Goal: Information Seeking & Learning: Understand process/instructions

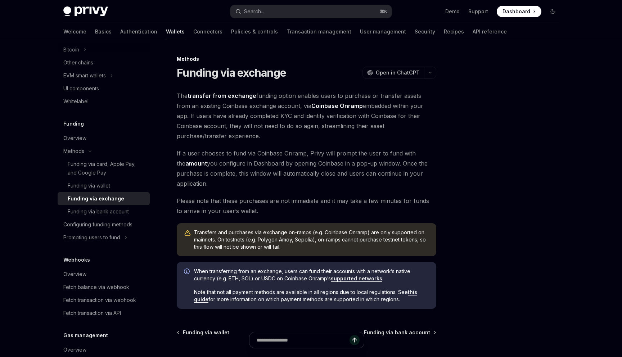
click at [528, 16] on span at bounding box center [519, 12] width 45 height 12
click at [337, 10] on button "Search... ⌘ K" at bounding box center [310, 11] width 161 height 13
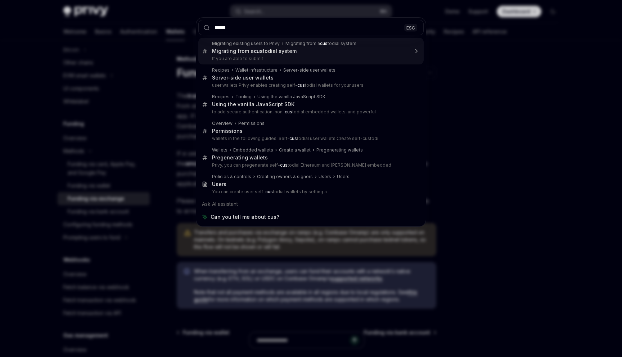
type input "******"
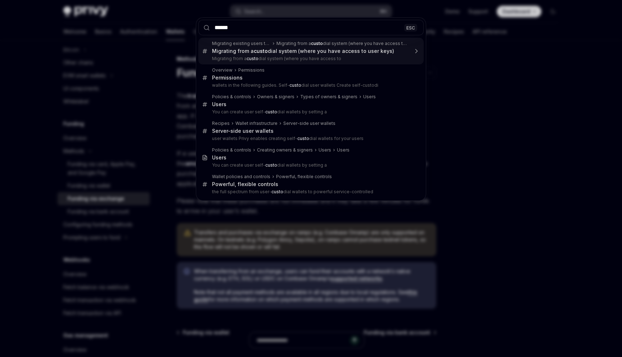
type textarea "*"
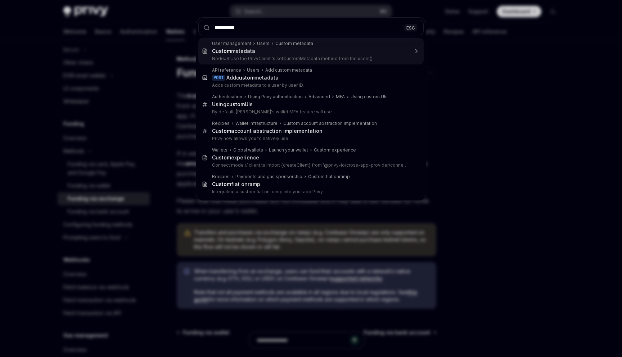
type input "**********"
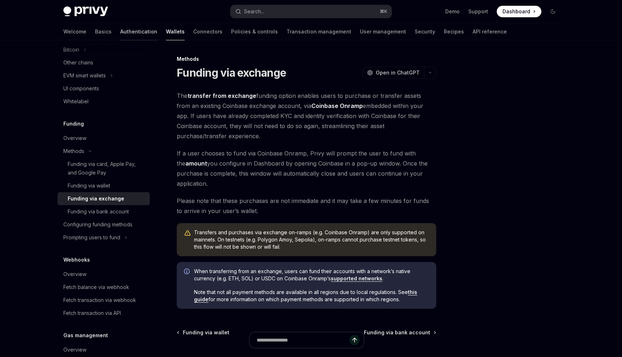
click at [120, 27] on link "Authentication" at bounding box center [138, 31] width 37 height 17
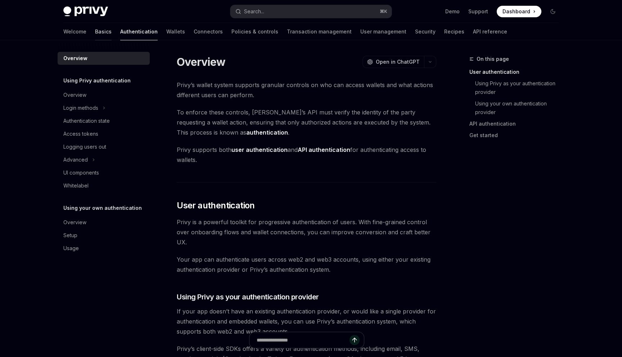
click at [95, 34] on link "Basics" at bounding box center [103, 31] width 17 height 17
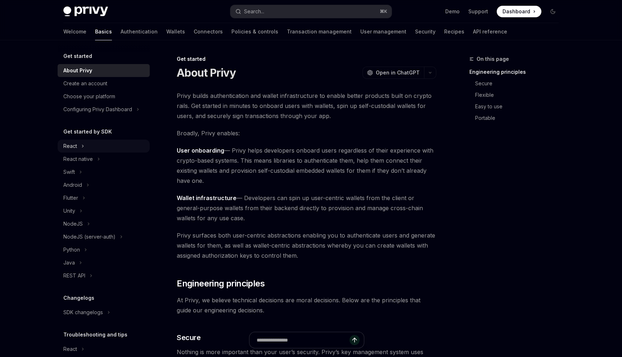
scroll to position [39, 0]
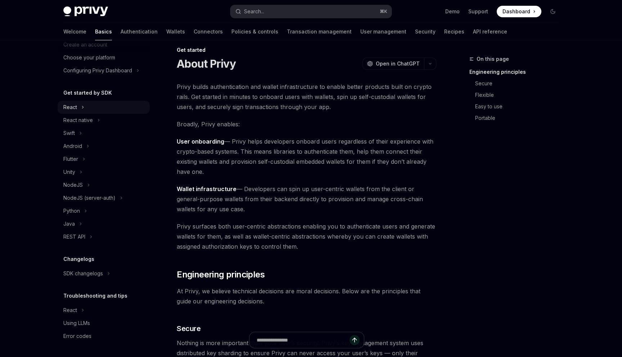
click at [74, 109] on div "React" at bounding box center [70, 107] width 14 height 9
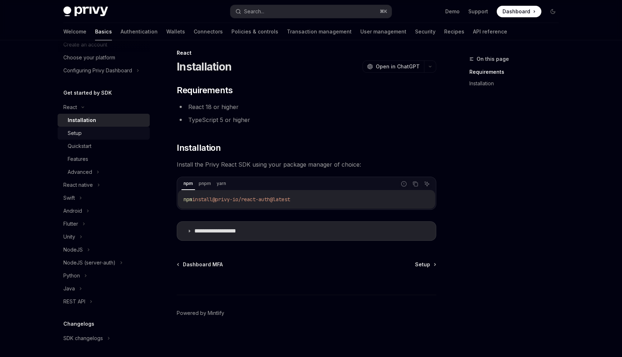
click at [87, 132] on div "Setup" at bounding box center [107, 133] width 78 height 9
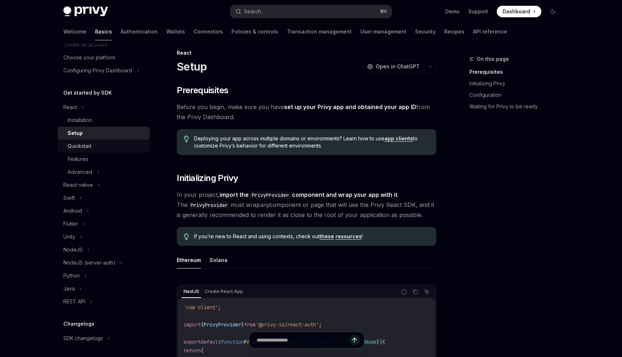
click at [92, 145] on div "Quickstart" at bounding box center [107, 146] width 78 height 9
type textarea "*"
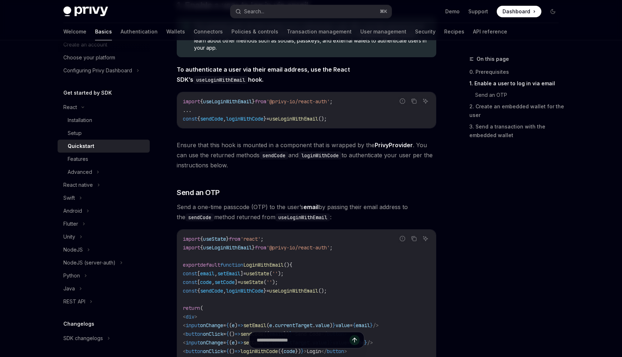
scroll to position [158, 0]
click at [277, 9] on button "Search... ⌘ K" at bounding box center [310, 11] width 161 height 13
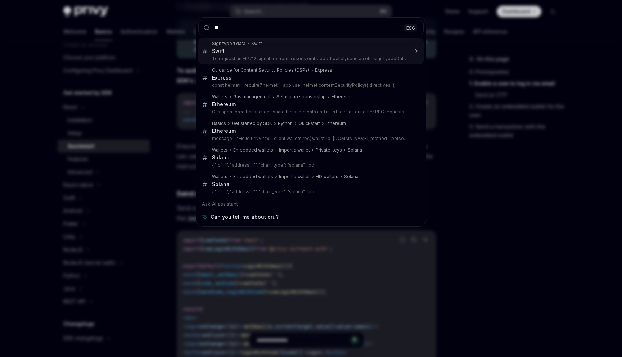
type input "*"
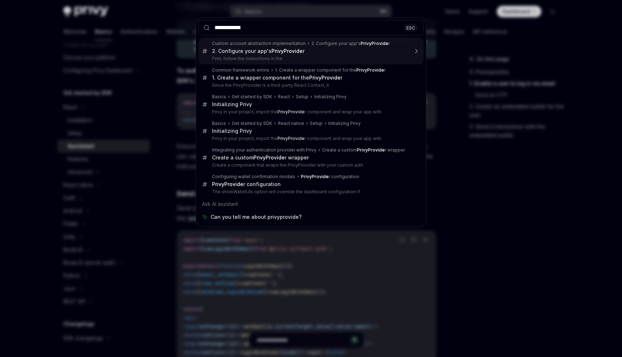
type input "**********"
type textarea "*"
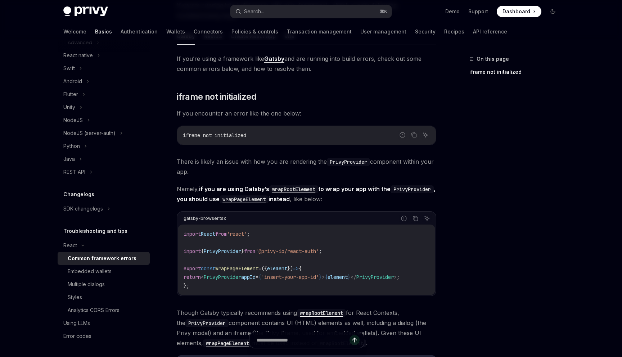
scroll to position [81, 0]
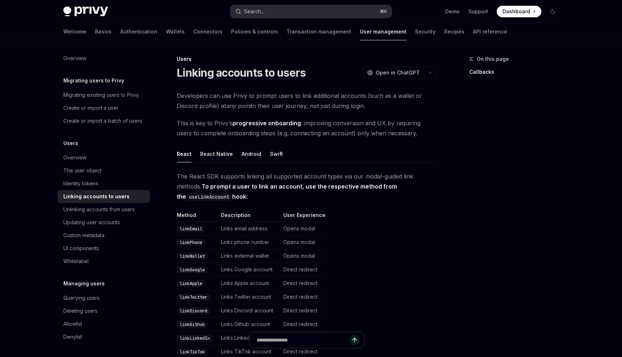
click at [296, 13] on button "Search... ⌘ K" at bounding box center [310, 11] width 161 height 13
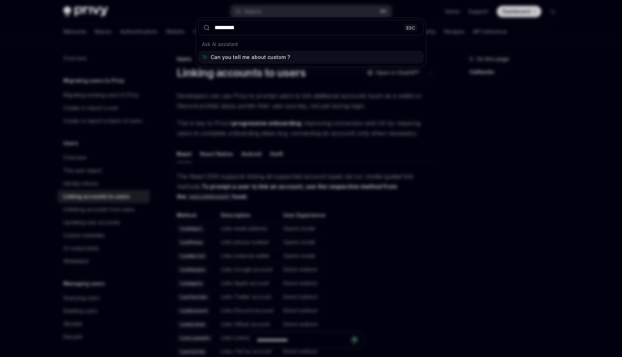
type input "**********"
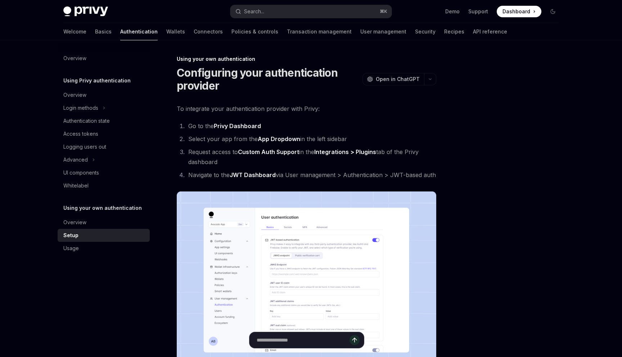
click at [293, 75] on h1 "Configuring your authentication provider" at bounding box center [268, 79] width 183 height 26
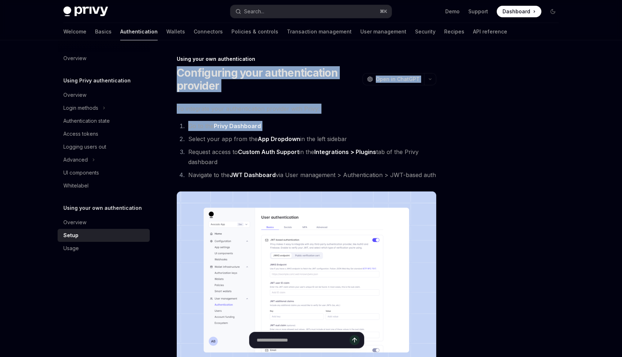
drag, startPoint x: 293, startPoint y: 75, endPoint x: 297, endPoint y: 127, distance: 52.7
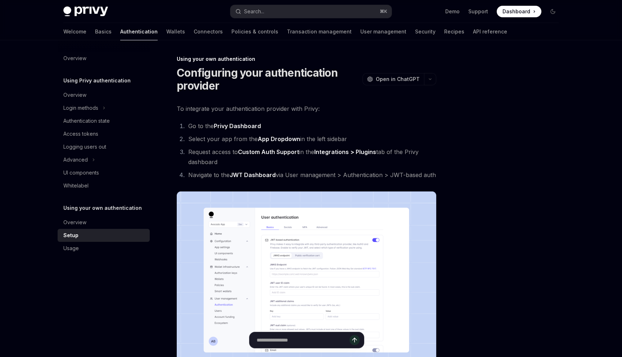
click at [297, 127] on li "Go to the Privy Dashboard" at bounding box center [311, 126] width 250 height 10
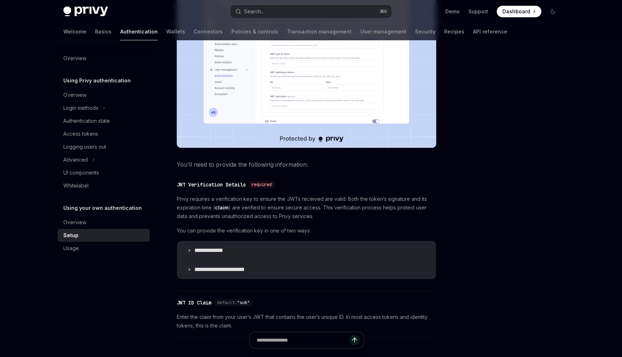
scroll to position [238, 0]
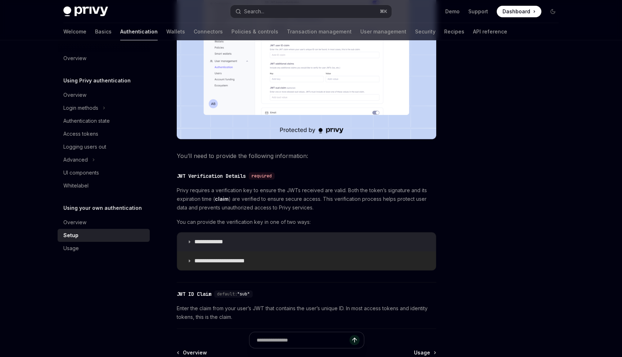
click at [222, 262] on p "**********" at bounding box center [225, 260] width 62 height 7
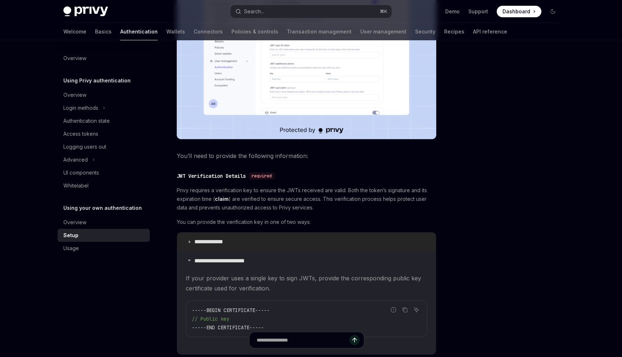
click at [230, 235] on summary "**********" at bounding box center [306, 242] width 259 height 19
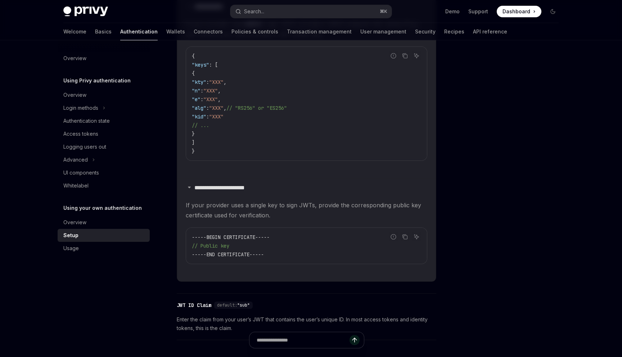
scroll to position [499, 0]
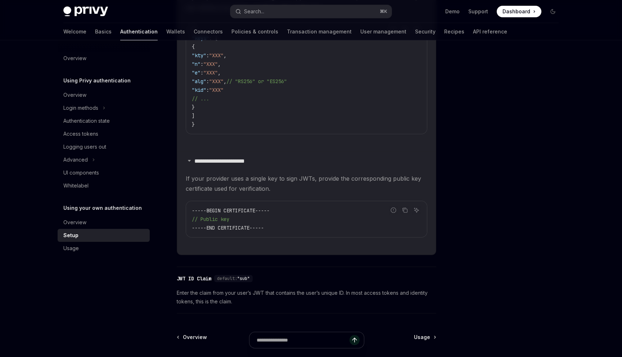
click at [253, 189] on span "If your provider uses a single key to sign JWTs, provide the corresponding publ…" at bounding box center [306, 183] width 241 height 20
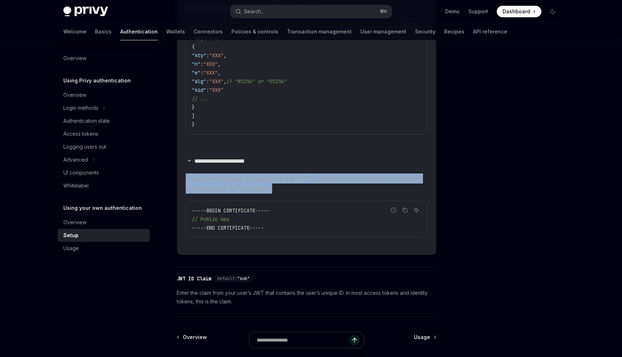
click at [253, 189] on span "If your provider uses a single key to sign JWTs, provide the corresponding publ…" at bounding box center [306, 183] width 241 height 20
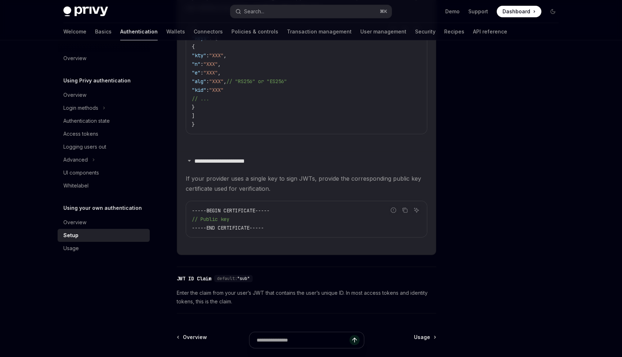
click at [262, 189] on span "If your provider uses a single key to sign JWTs, provide the corresponding publ…" at bounding box center [306, 183] width 241 height 20
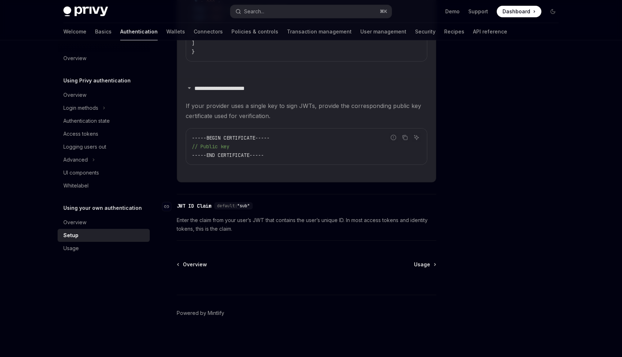
click at [227, 205] on span "default:" at bounding box center [227, 206] width 20 height 6
drag, startPoint x: 227, startPoint y: 205, endPoint x: 239, endPoint y: 209, distance: 12.9
click at [239, 209] on div "default: "sub"" at bounding box center [233, 205] width 39 height 7
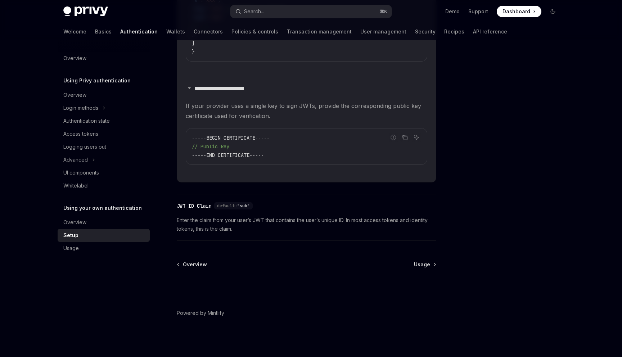
click at [241, 229] on span "Enter the claim from your user’s JWT that contains the user’s unique ID. In mos…" at bounding box center [306, 224] width 259 height 17
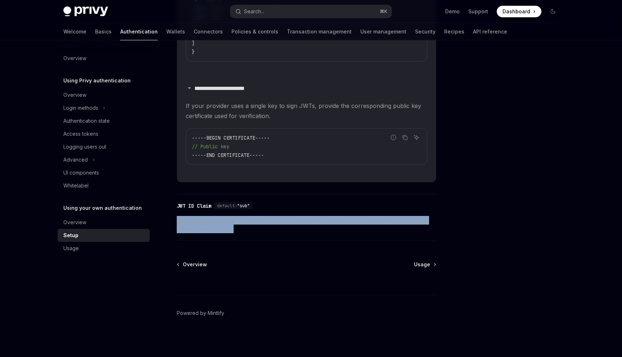
click at [241, 229] on span "Enter the claim from your user’s JWT that contains the user’s unique ID. In mos…" at bounding box center [306, 224] width 259 height 17
click at [243, 225] on span "Enter the claim from your user’s JWT that contains the user’s unique ID. In mos…" at bounding box center [306, 224] width 259 height 17
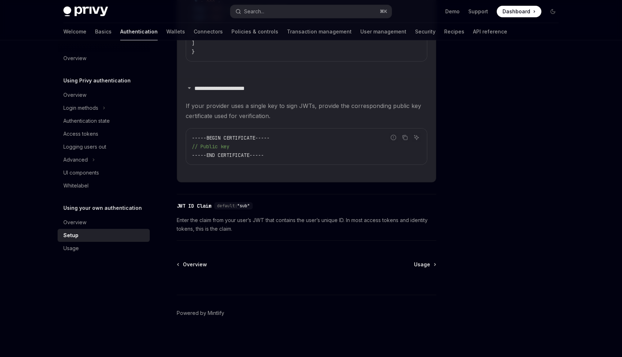
click at [243, 225] on span "Enter the claim from your user’s JWT that contains the user’s unique ID. In mos…" at bounding box center [306, 224] width 259 height 17
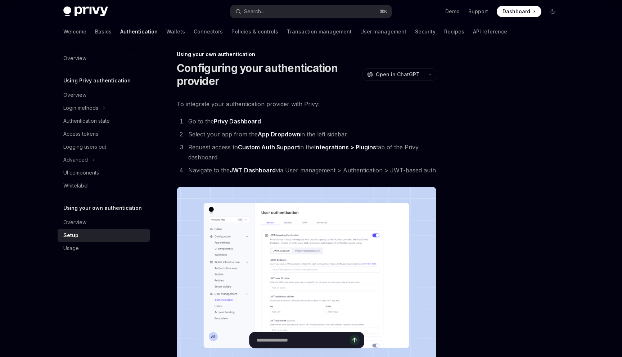
scroll to position [0, 0]
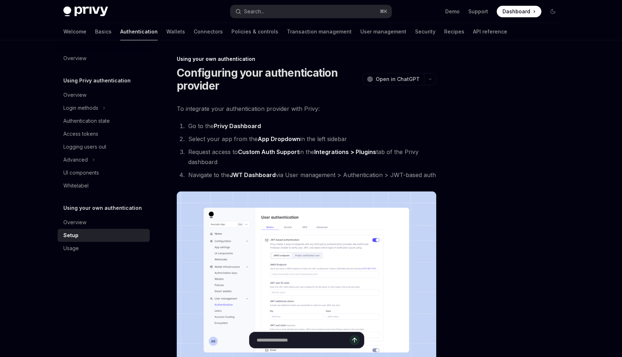
click at [239, 130] on li "Go to the Privy Dashboard" at bounding box center [311, 126] width 250 height 10
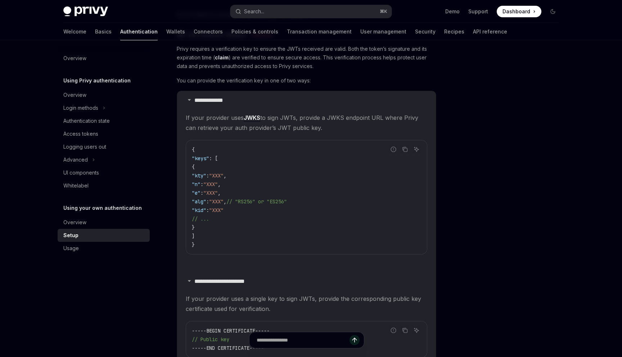
scroll to position [343, 0]
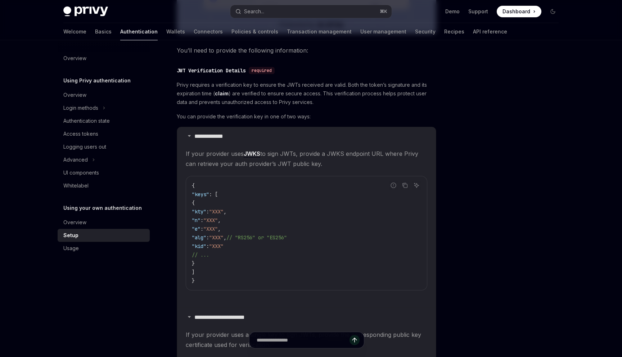
click at [274, 90] on span "Privy requires a verification key to ensure the JWTs received are valid. Both t…" at bounding box center [306, 94] width 259 height 26
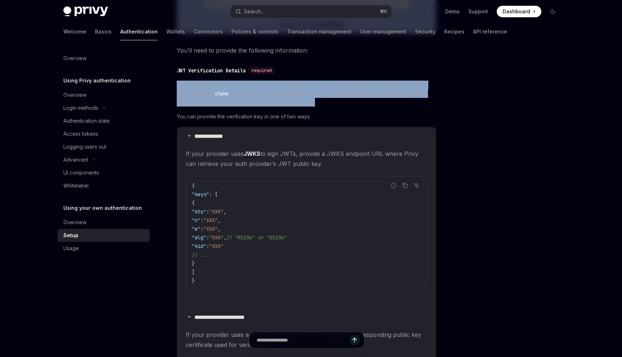
drag, startPoint x: 274, startPoint y: 90, endPoint x: 279, endPoint y: 99, distance: 10.3
click at [278, 99] on span "Privy requires a verification key to ensure the JWTs received are valid. Both t…" at bounding box center [306, 94] width 259 height 26
click at [279, 99] on span "Privy requires a verification key to ensure the JWTs received are valid. Both t…" at bounding box center [306, 94] width 259 height 26
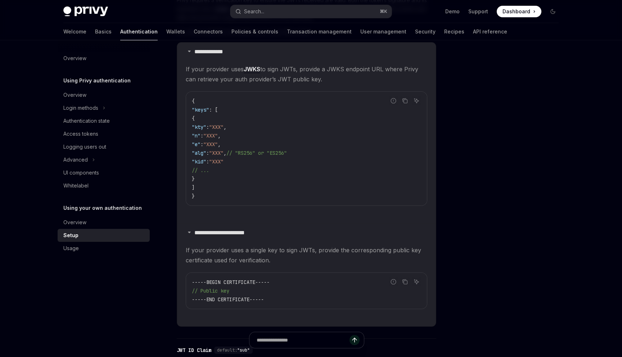
scroll to position [473, 0]
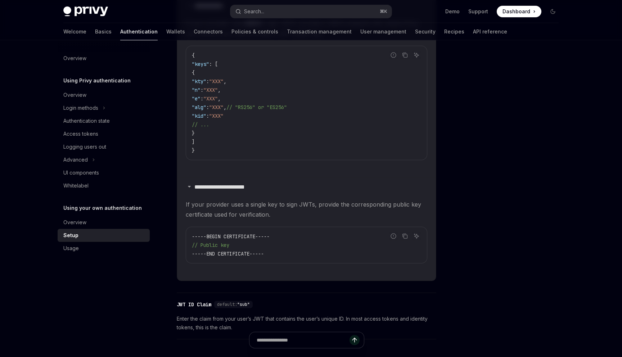
click at [277, 130] on code "{ "keys" : [ { "kty" : "XXX" , "n" : "XXX" , "e" : "XXX" , "alg" : "XXX" , // "…" at bounding box center [306, 103] width 229 height 104
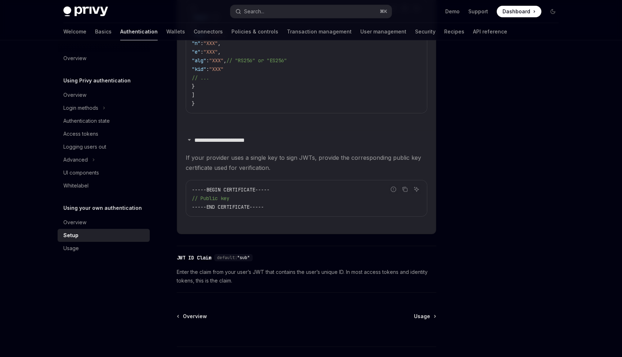
scroll to position [559, 0]
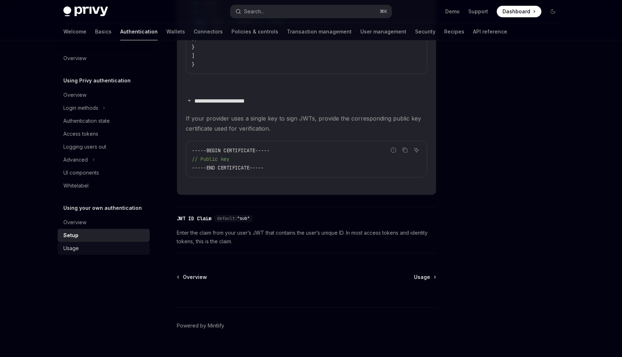
click at [75, 245] on div "Usage" at bounding box center [70, 248] width 15 height 9
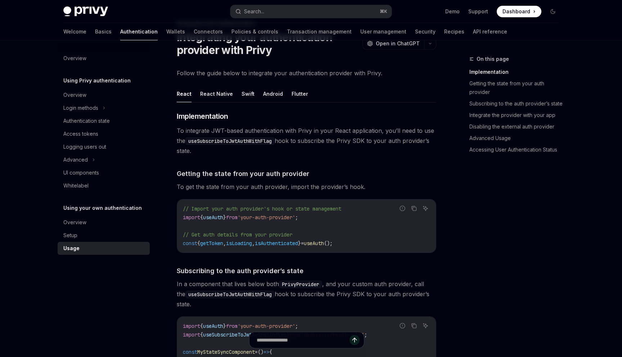
scroll to position [30, 0]
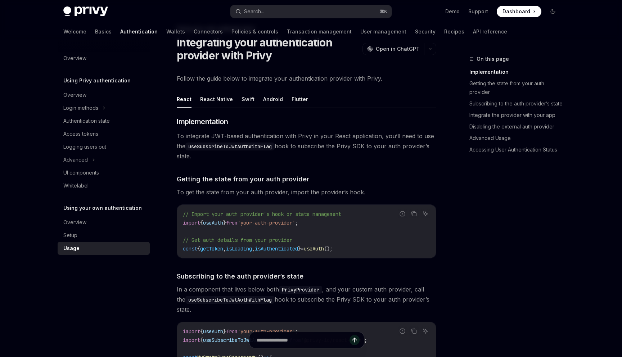
click at [260, 150] on span "To integrate JWT-based authentication with Privy in your React application, you…" at bounding box center [306, 146] width 259 height 30
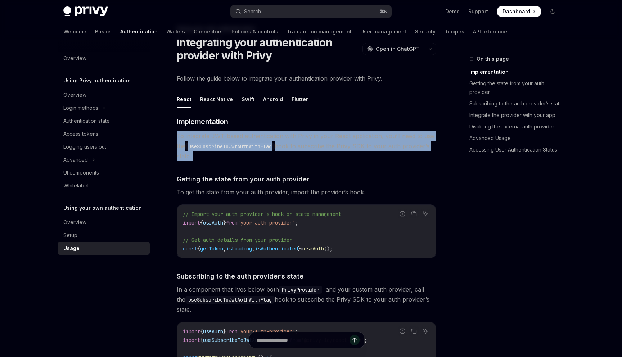
click at [260, 150] on span "To integrate JWT-based authentication with Privy in your React application, you…" at bounding box center [306, 146] width 259 height 30
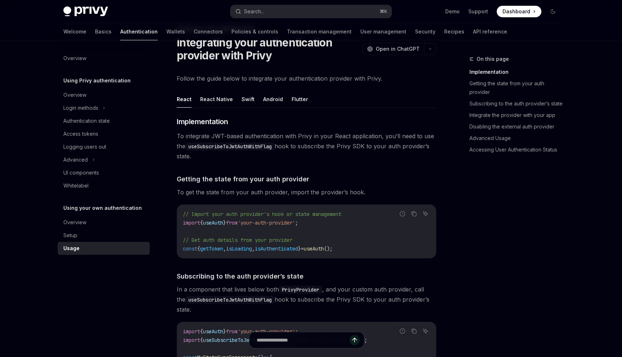
click at [251, 149] on code "useSubscribeToJwtAuthWithFlag" at bounding box center [229, 147] width 89 height 8
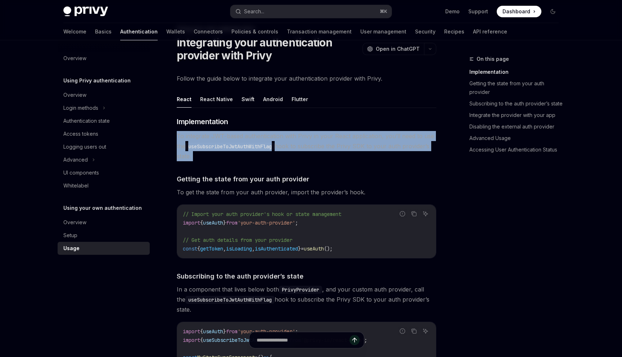
click at [251, 149] on code "useSubscribeToJwtAuthWithFlag" at bounding box center [229, 147] width 89 height 8
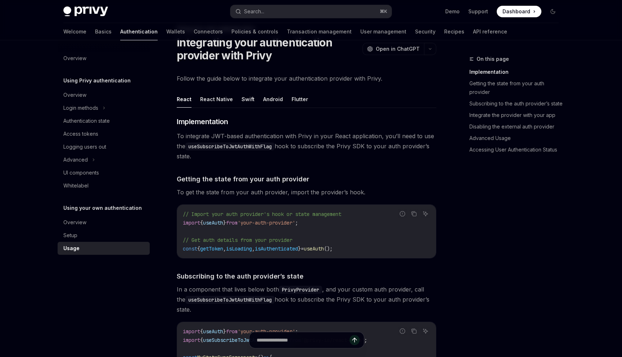
click at [240, 138] on span "To integrate JWT-based authentication with Privy in your React application, you…" at bounding box center [306, 146] width 259 height 30
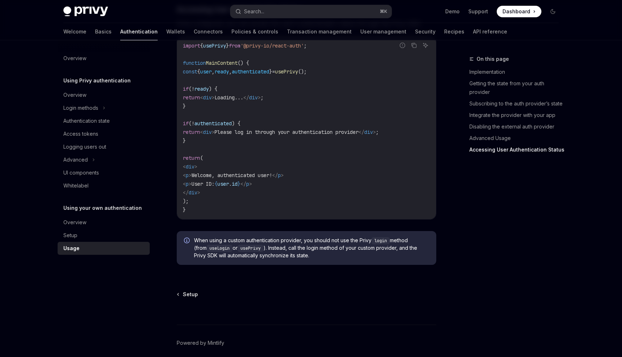
scroll to position [1447, 0]
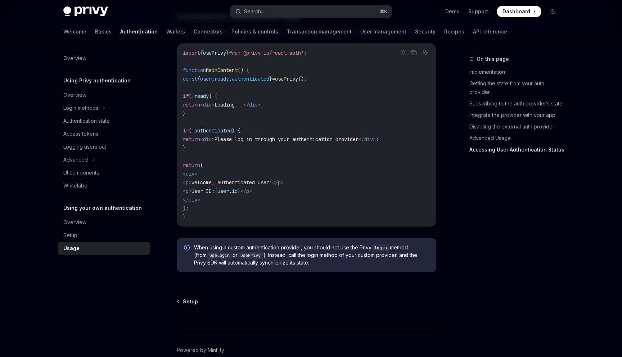
click at [244, 189] on code "import { usePrivy } from '@privy-io/react-auth' ; function MainContent () { con…" at bounding box center [306, 135] width 247 height 173
click at [143, 220] on div "Overview" at bounding box center [104, 222] width 82 height 9
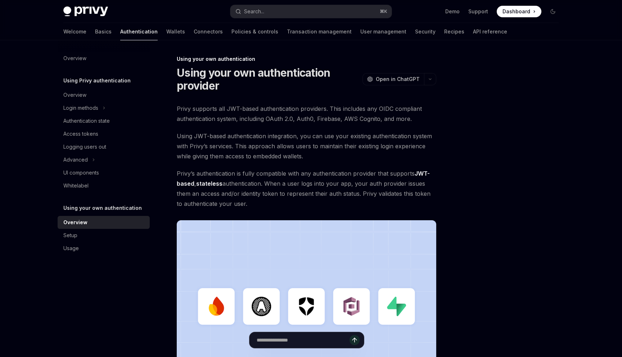
click at [245, 171] on span "Privy’s authentication is fully compatible with any authentication provider tha…" at bounding box center [306, 188] width 259 height 40
click at [110, 118] on div "Authentication state" at bounding box center [86, 121] width 46 height 9
type textarea "*"
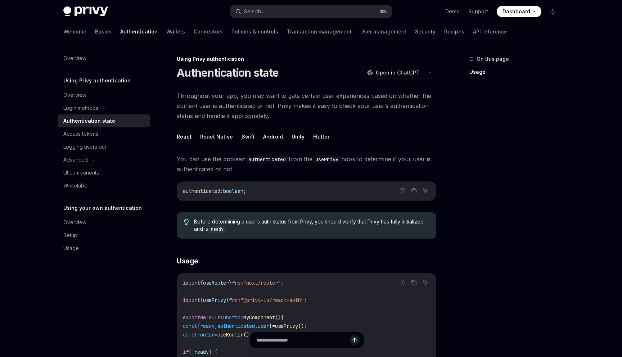
click at [263, 19] on div "Privy Docs home page Search... ⌘ K Demo Support Dashboard Dashboard Search..." at bounding box center [310, 11] width 495 height 23
click at [263, 16] on button "Search... ⌘ K" at bounding box center [310, 11] width 161 height 13
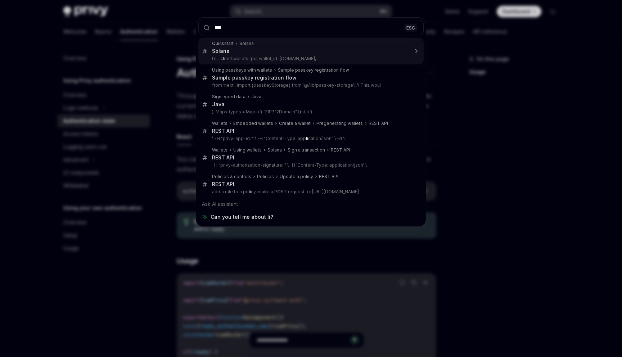
type input "****"
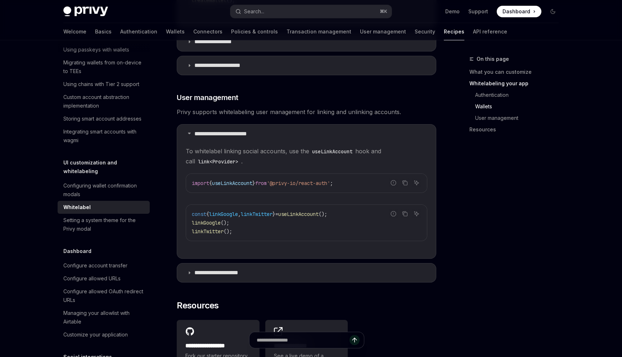
scroll to position [888, 0]
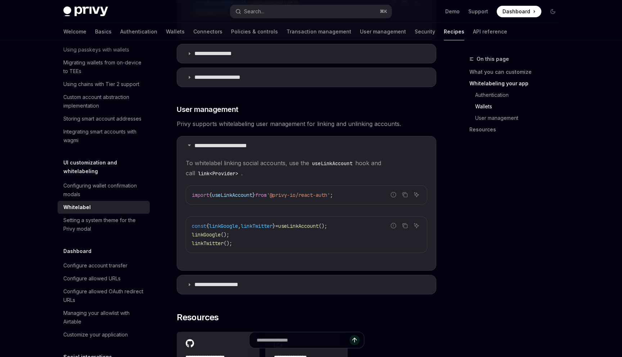
click at [250, 189] on div "import { useLinkAccount } from '@privy-io/react-auth' ;" at bounding box center [306, 195] width 241 height 19
click at [252, 217] on div "const { linkGoogle , linkTwitter } = useLinkAccount (); linkGoogle (); linkTwit…" at bounding box center [306, 235] width 241 height 36
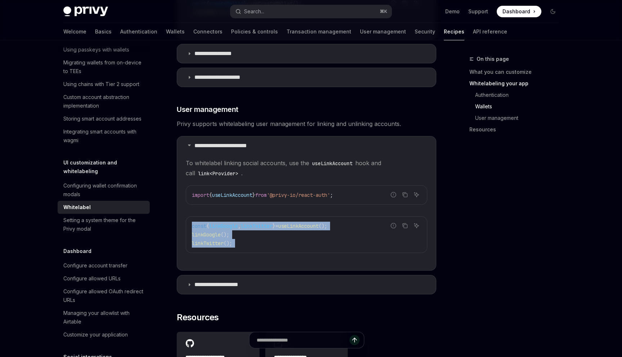
drag, startPoint x: 252, startPoint y: 215, endPoint x: 248, endPoint y: 252, distance: 36.5
click at [248, 252] on children "To whitelabel linking social accounts, use the useLinkAccount hook and call lin…" at bounding box center [306, 211] width 241 height 107
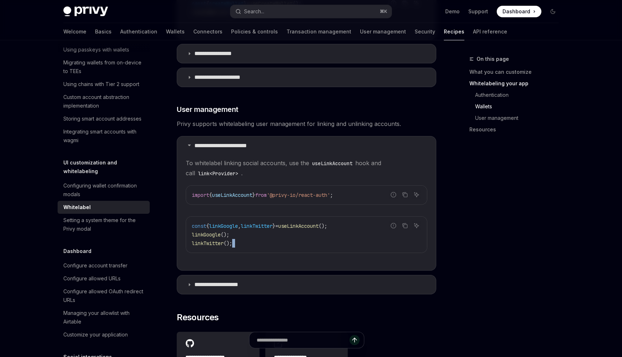
click at [248, 252] on children "To whitelabel linking social accounts, use the useLinkAccount hook and call lin…" at bounding box center [306, 211] width 241 height 107
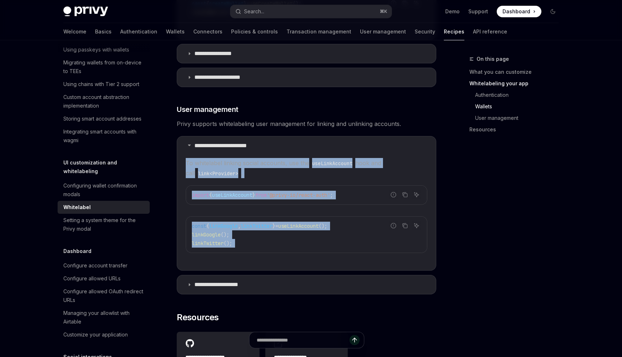
drag, startPoint x: 248, startPoint y: 252, endPoint x: 253, endPoint y: 176, distance: 76.1
click at [253, 176] on children "To whitelabel linking social accounts, use the useLinkAccount hook and call lin…" at bounding box center [306, 211] width 241 height 107
click at [253, 176] on span "To whitelabel linking social accounts, use the useLinkAccount hook and call lin…" at bounding box center [306, 168] width 241 height 20
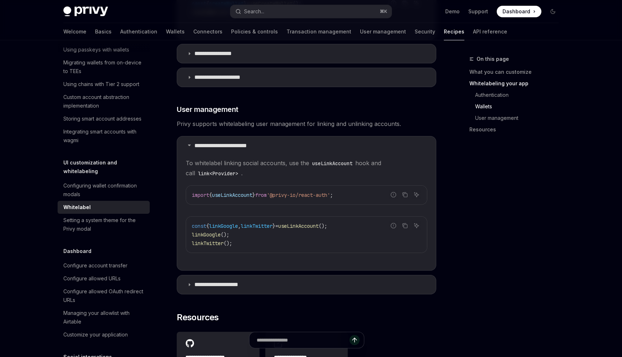
click at [253, 176] on span "To whitelabel linking social accounts, use the useLinkAccount hook and call lin…" at bounding box center [306, 168] width 241 height 20
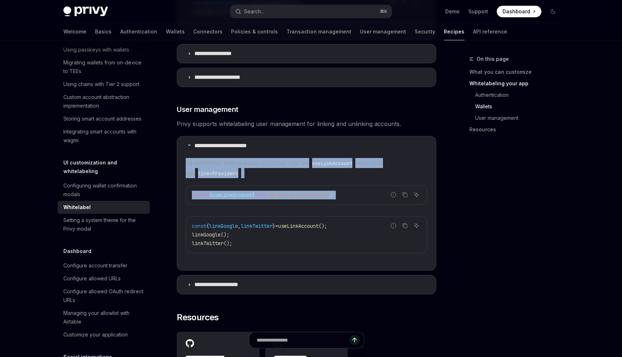
drag, startPoint x: 253, startPoint y: 176, endPoint x: 251, endPoint y: 204, distance: 28.2
click at [251, 204] on children "To whitelabel linking social accounts, use the useLinkAccount hook and call lin…" at bounding box center [306, 211] width 241 height 107
click at [250, 205] on children "To whitelabel linking social accounts, use the useLinkAccount hook and call lin…" at bounding box center [306, 211] width 241 height 107
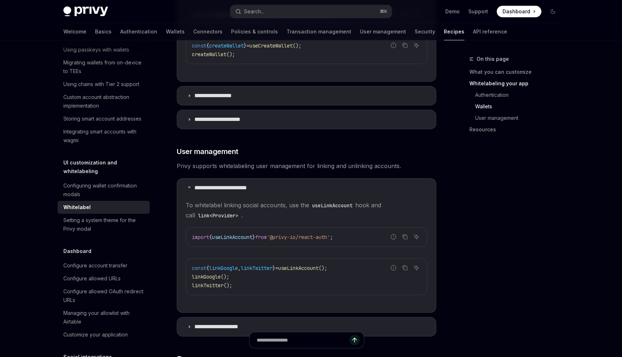
scroll to position [827, 0]
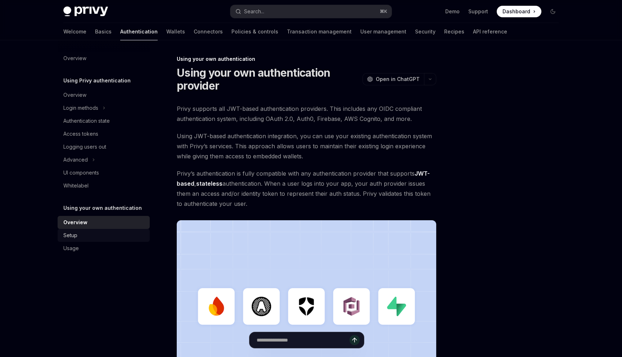
click at [109, 239] on div "Setup" at bounding box center [104, 235] width 82 height 9
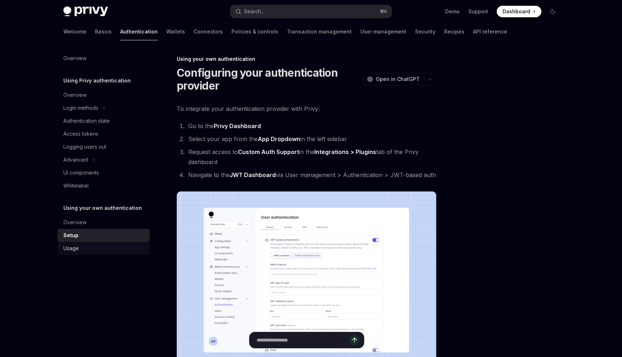
click at [112, 245] on div "Usage" at bounding box center [104, 248] width 82 height 9
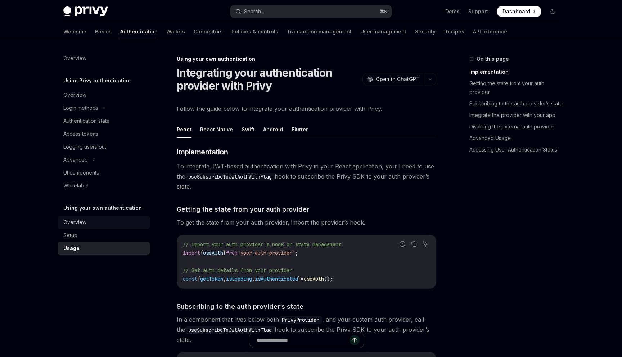
click at [119, 219] on div "Overview" at bounding box center [104, 222] width 82 height 9
type textarea "*"
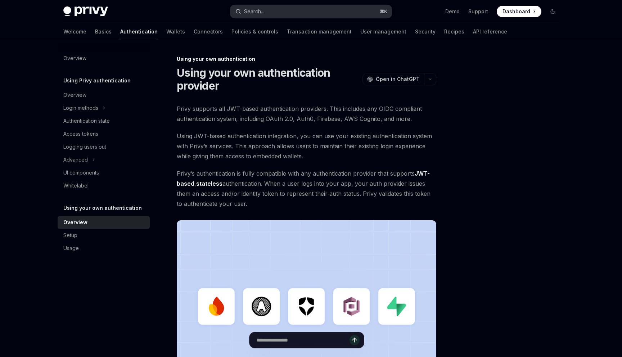
click at [261, 10] on div "Search..." at bounding box center [254, 11] width 20 height 9
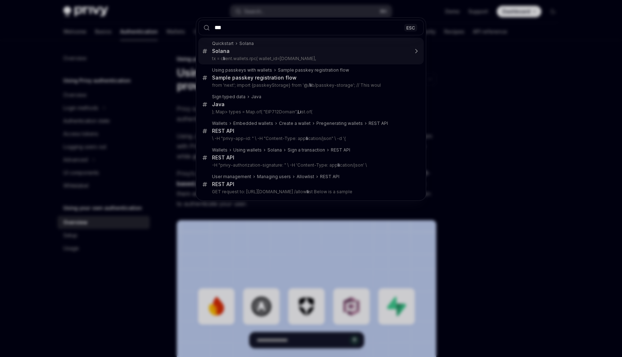
type input "****"
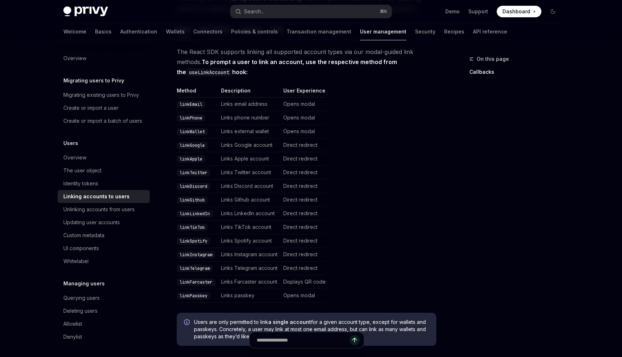
scroll to position [200, 0]
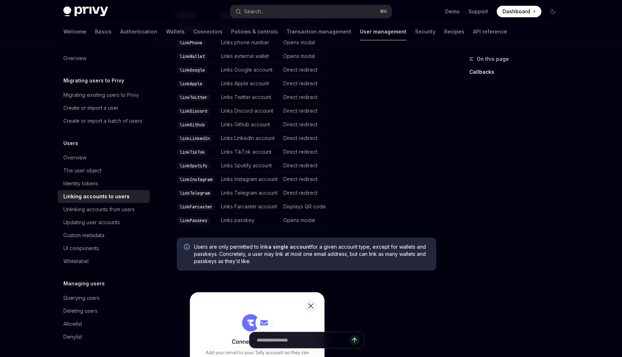
click at [360, 35] on link "User management" at bounding box center [383, 31] width 46 height 17
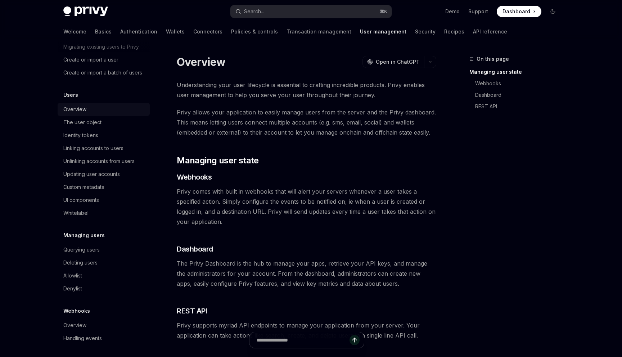
scroll to position [48, 0]
click at [107, 148] on div "Linking accounts to users" at bounding box center [93, 148] width 60 height 9
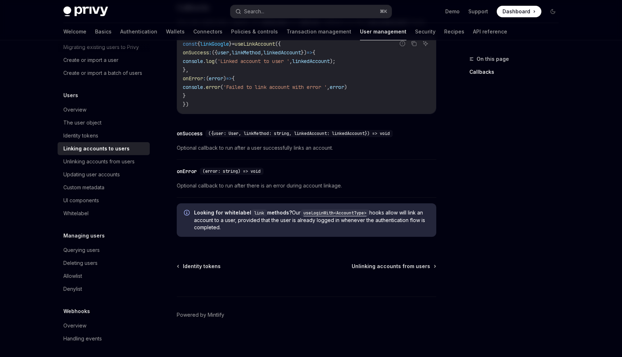
scroll to position [821, 0]
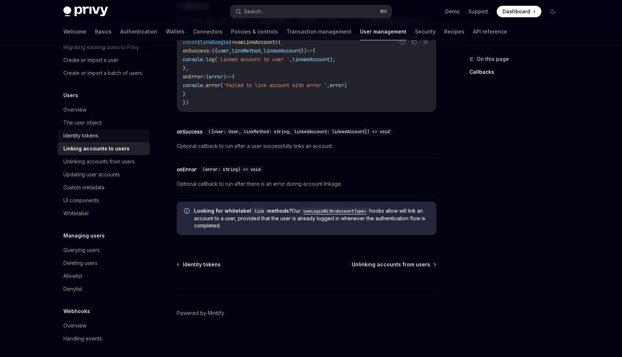
click at [111, 130] on link "Identity tokens" at bounding box center [104, 135] width 92 height 13
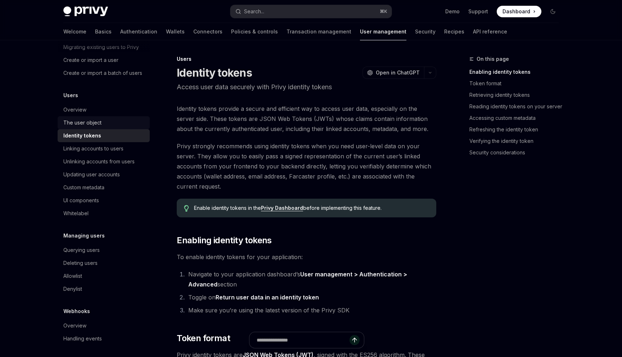
click at [109, 126] on div "The user object" at bounding box center [104, 122] width 82 height 9
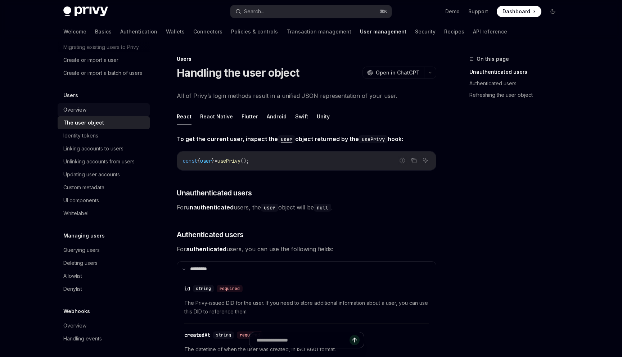
click at [101, 112] on div "Overview" at bounding box center [104, 109] width 82 height 9
type textarea "*"
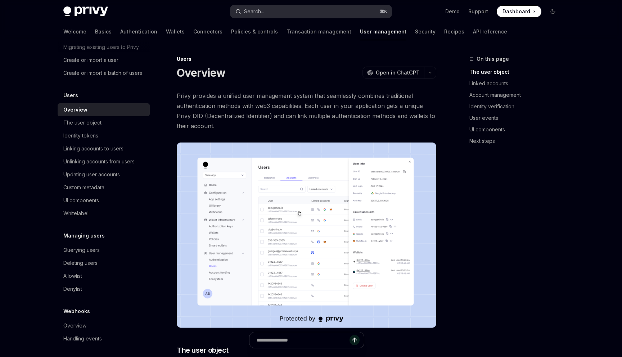
click at [268, 16] on button "Search... ⌘ K" at bounding box center [310, 11] width 161 height 13
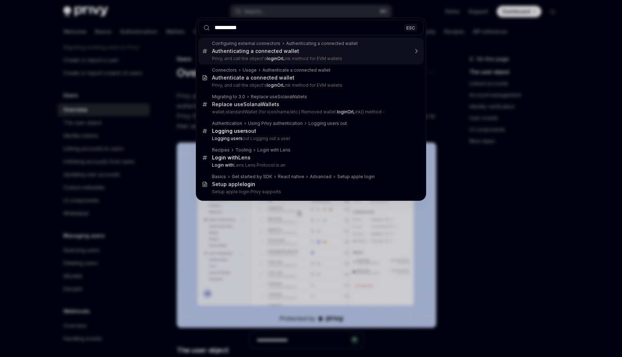
type input "**********"
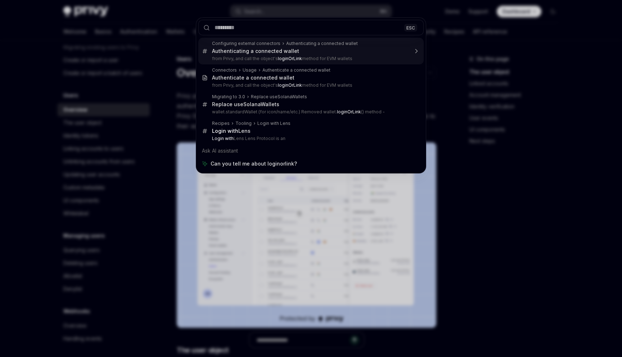
type textarea "*"
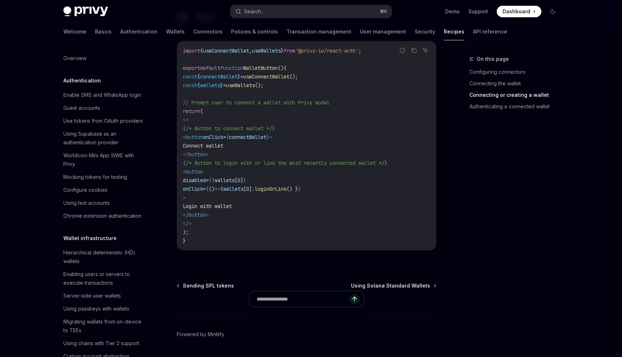
scroll to position [904, 0]
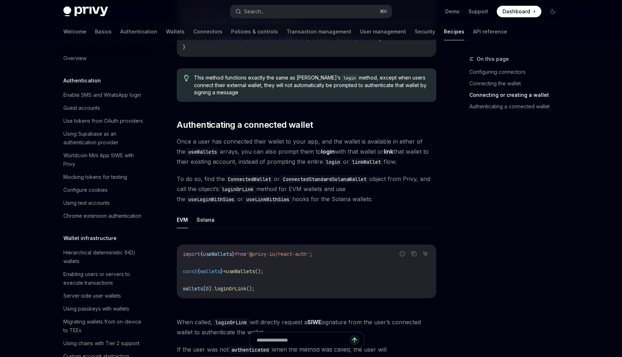
click at [306, 136] on span "Once a user has connected their wallet to your app, and the wallet is available…" at bounding box center [306, 151] width 259 height 30
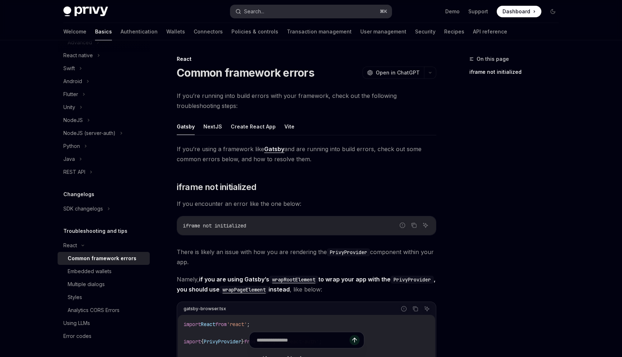
click at [297, 17] on button "Search... ⌘ K" at bounding box center [310, 11] width 161 height 13
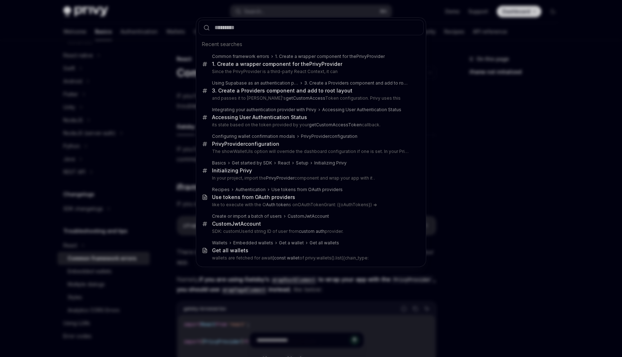
click at [161, 49] on div "Recent searches Common framework errors 1. Create a wrapper component for the P…" at bounding box center [311, 178] width 622 height 357
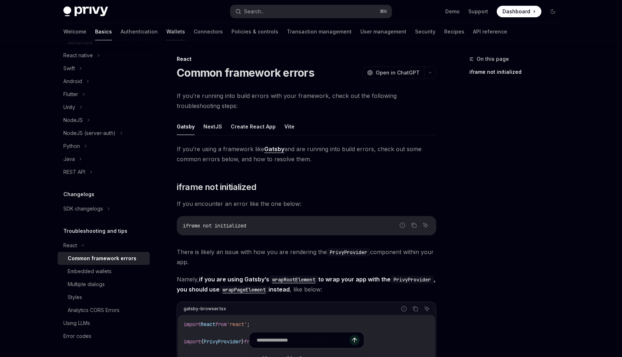
click at [166, 30] on link "Wallets" at bounding box center [175, 31] width 19 height 17
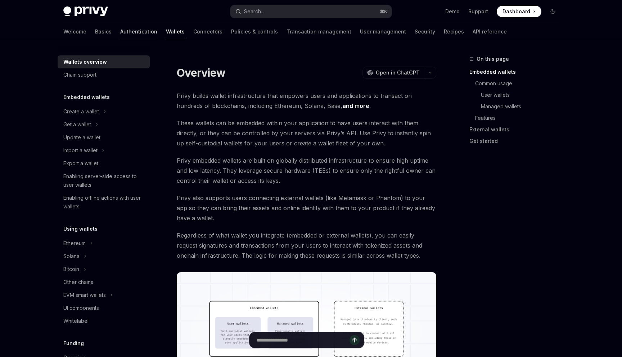
click at [120, 31] on link "Authentication" at bounding box center [138, 31] width 37 height 17
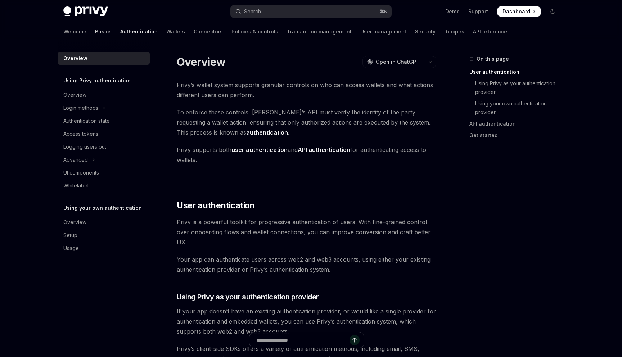
click at [95, 31] on link "Basics" at bounding box center [103, 31] width 17 height 17
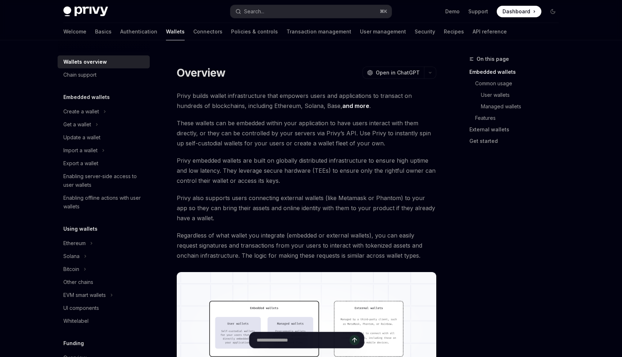
type textarea "*"
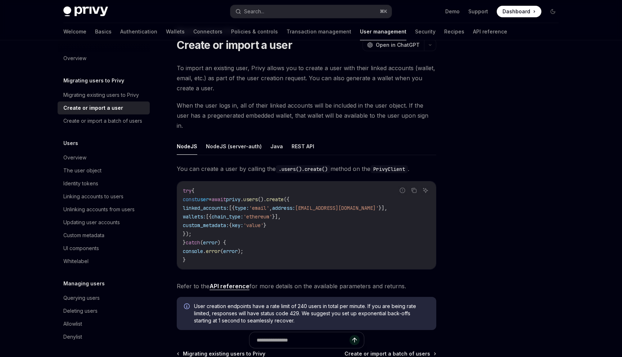
click at [226, 196] on span "await" at bounding box center [219, 199] width 14 height 6
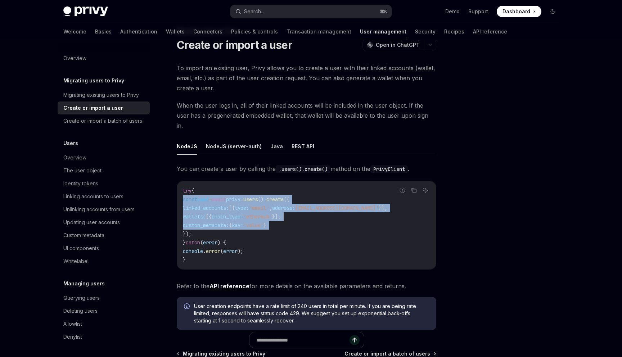
drag, startPoint x: 238, startPoint y: 188, endPoint x: 238, endPoint y: 216, distance: 27.7
click at [238, 216] on code "try { const user = await privy . users (). create ({ linked_accounts: [{ type: …" at bounding box center [306, 225] width 247 height 78
click at [229, 222] on span "custom_metadata:" at bounding box center [206, 225] width 46 height 6
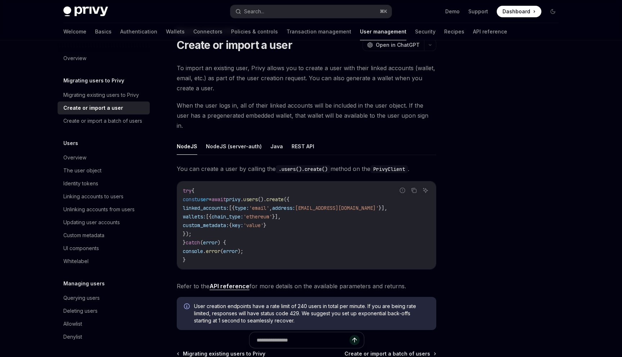
click at [236, 221] on code "try { const user = await privy . users (). create ({ linked_accounts: [{ type: …" at bounding box center [306, 225] width 247 height 78
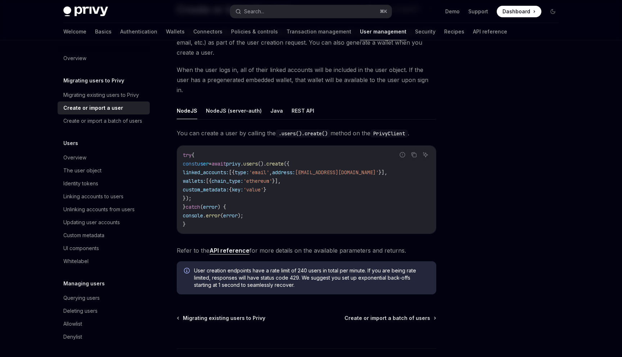
scroll to position [58, 0]
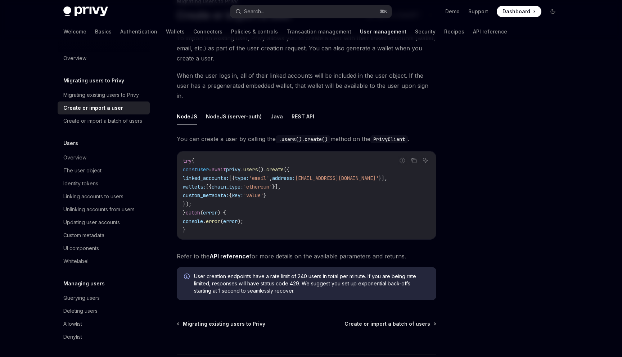
click at [221, 253] on link "API reference" at bounding box center [229, 257] width 40 height 8
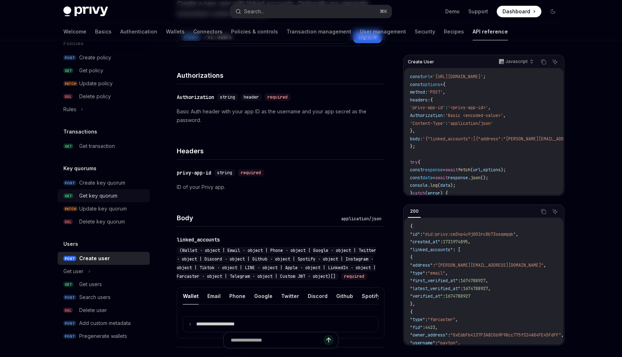
scroll to position [101, 0]
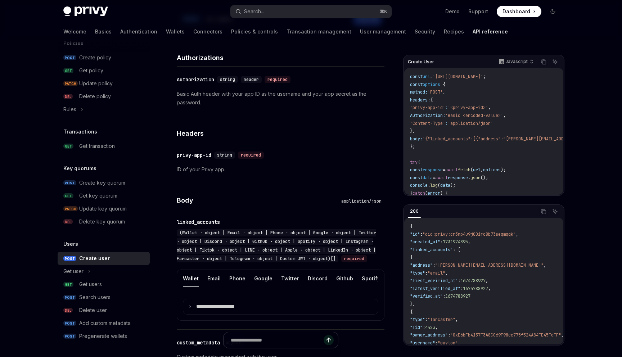
click at [215, 198] on h4 "Body" at bounding box center [258, 200] width 162 height 10
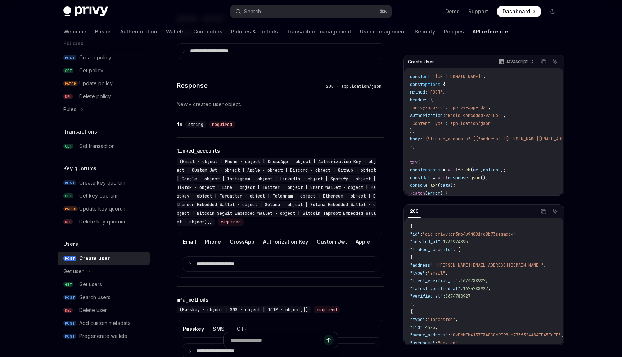
click at [324, 250] on button "Custom Jwt" at bounding box center [332, 241] width 30 height 17
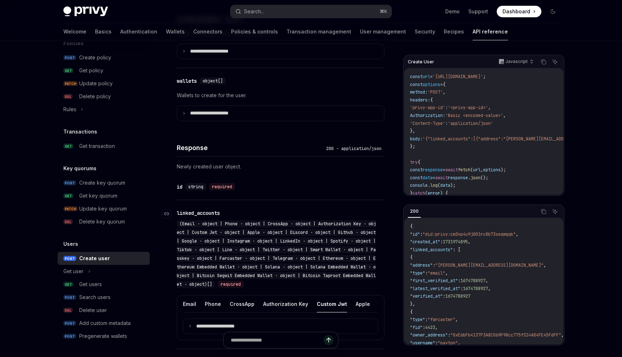
scroll to position [520, 0]
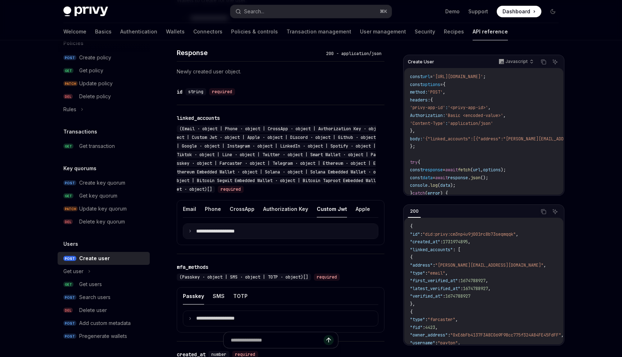
click at [247, 239] on summary "**********" at bounding box center [280, 231] width 195 height 15
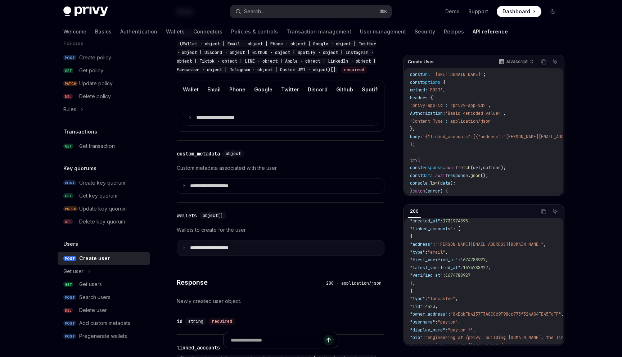
scroll to position [297, 0]
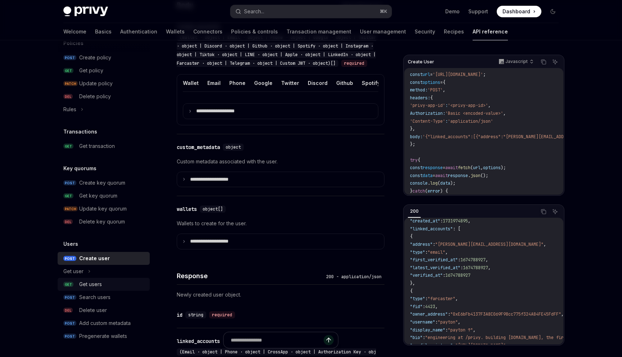
click at [94, 288] on div "Get users" at bounding box center [90, 284] width 23 height 9
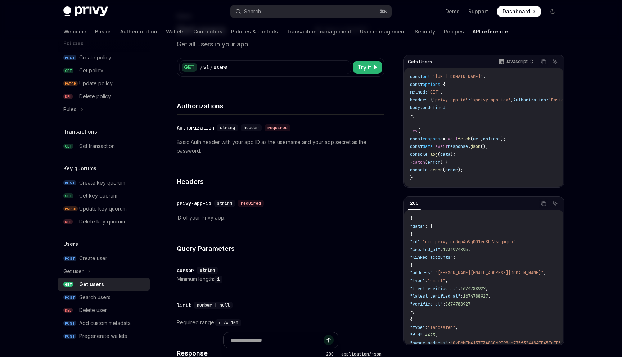
scroll to position [104, 0]
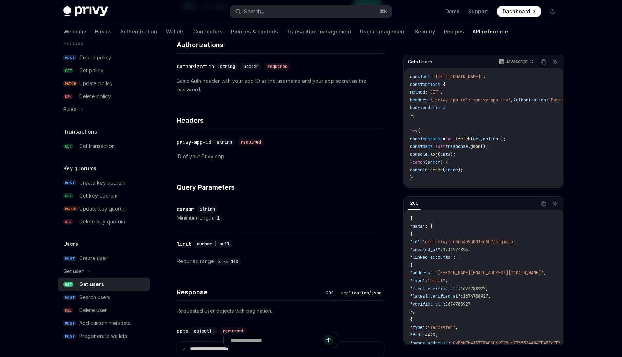
click at [241, 218] on div "Minimum length: 1" at bounding box center [281, 217] width 208 height 9
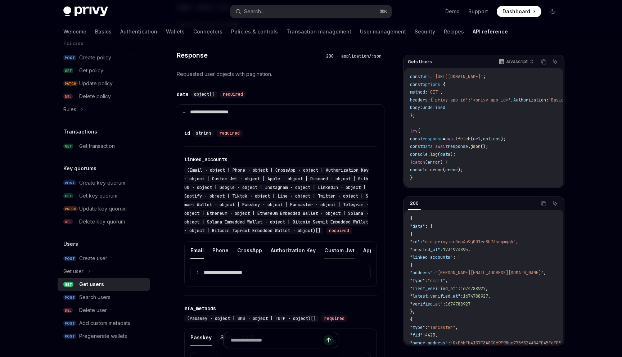
click at [332, 259] on button "Custom Jwt" at bounding box center [339, 250] width 30 height 17
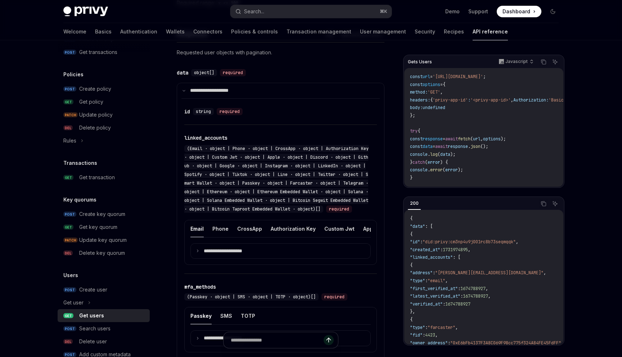
scroll to position [399, 0]
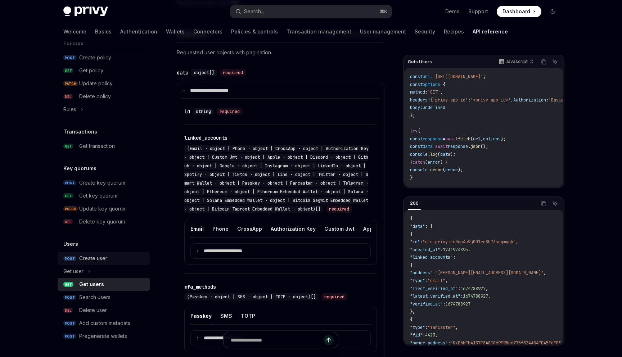
click at [95, 256] on div "Create user" at bounding box center [93, 258] width 28 height 9
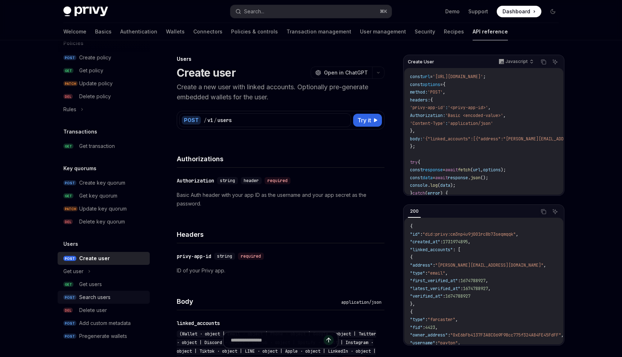
click at [96, 295] on div "Search users" at bounding box center [94, 297] width 31 height 9
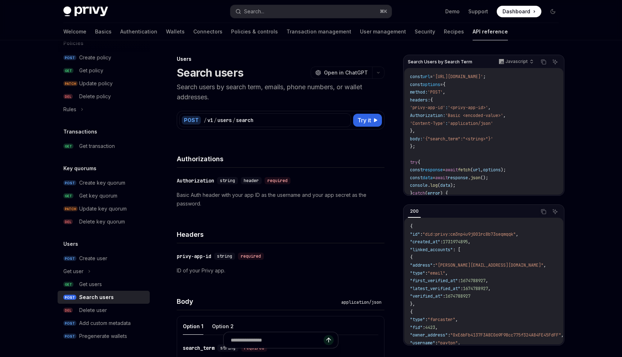
click at [249, 225] on div "Headers" at bounding box center [281, 230] width 208 height 27
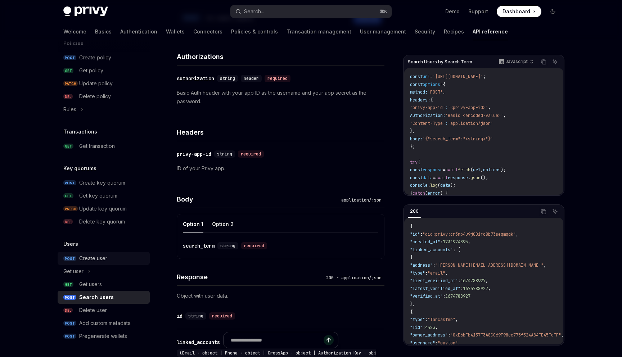
click at [102, 261] on div "Create user" at bounding box center [93, 258] width 28 height 9
type textarea "*"
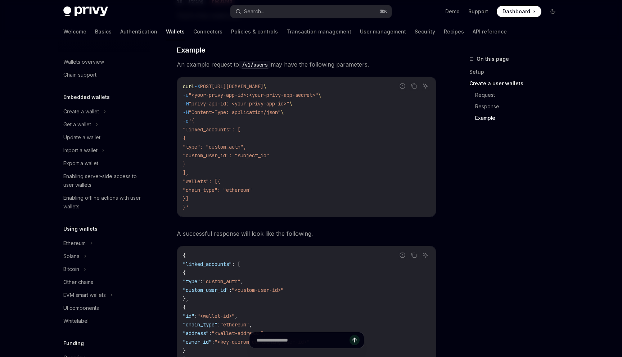
scroll to position [658, 0]
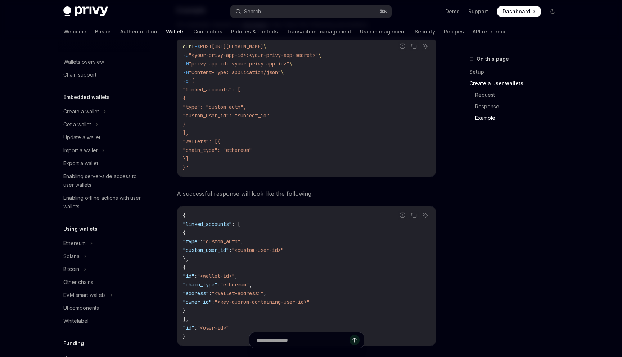
click at [262, 117] on span ""custom_user_id": "subject_id"" at bounding box center [226, 115] width 86 height 6
click at [265, 124] on code "curl -X POST [URL][DOMAIN_NAME] \ -u "<your-privy-app-id>:<your-privy-app-secre…" at bounding box center [306, 107] width 247 height 130
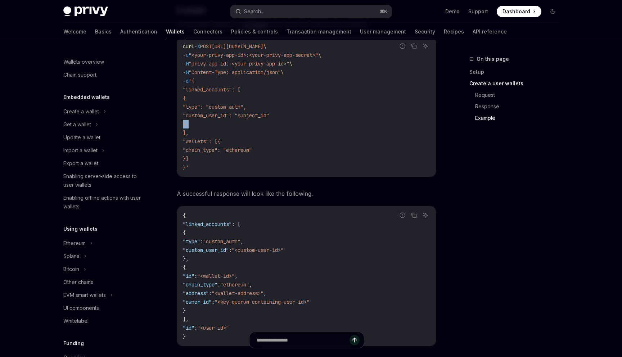
click at [265, 124] on code "curl -X POST [URL][DOMAIN_NAME] \ -u "<your-privy-app-id>:<your-privy-app-secre…" at bounding box center [306, 107] width 247 height 130
click at [266, 130] on code "curl -X POST [URL][DOMAIN_NAME] \ -u "<your-privy-app-id>:<your-privy-app-secre…" at bounding box center [306, 107] width 247 height 130
drag, startPoint x: 266, startPoint y: 130, endPoint x: 263, endPoint y: 116, distance: 13.9
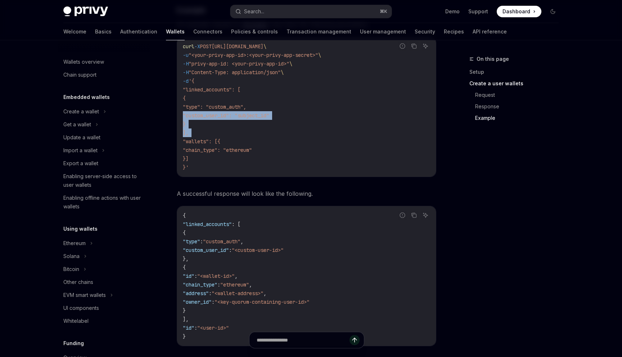
click at [263, 116] on code "curl -X POST [URL][DOMAIN_NAME] \ -u "<your-privy-app-id>:<your-privy-app-secre…" at bounding box center [306, 107] width 247 height 130
click at [263, 116] on span ""custom_user_id": "subject_id"" at bounding box center [226, 115] width 86 height 6
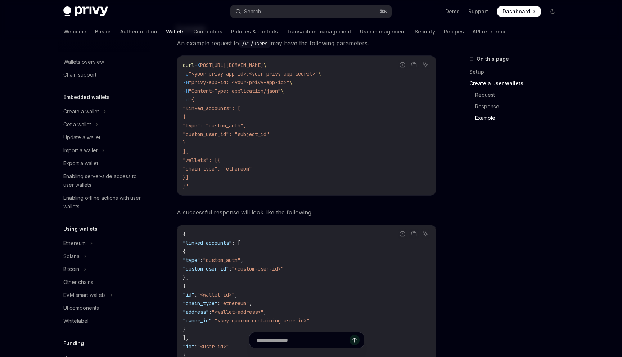
scroll to position [637, 0]
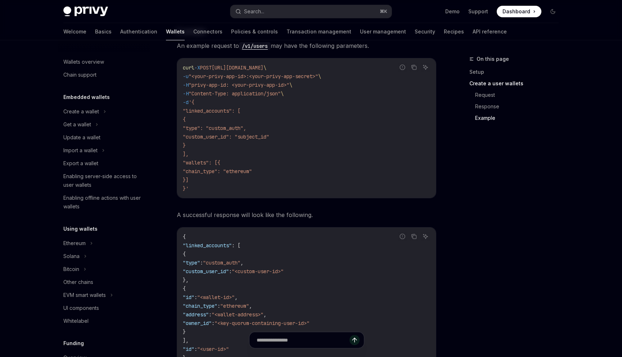
click at [266, 117] on code "curl -X POST [URL][DOMAIN_NAME] \ -u "<your-privy-app-id>:<your-privy-app-secre…" at bounding box center [306, 128] width 247 height 130
drag, startPoint x: 266, startPoint y: 117, endPoint x: 271, endPoint y: 137, distance: 20.9
click at [271, 138] on code "curl -X POST [URL][DOMAIN_NAME] \ -u "<your-privy-app-id>:<your-privy-app-secre…" at bounding box center [306, 128] width 247 height 130
click at [269, 137] on span ""custom_user_id": "subject_id"" at bounding box center [226, 137] width 86 height 6
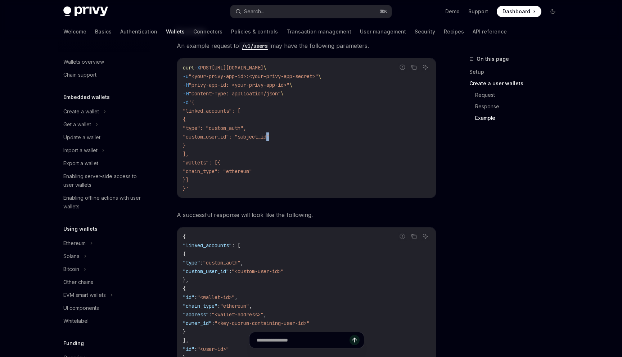
click at [269, 137] on span ""custom_user_id": "subject_id"" at bounding box center [226, 137] width 86 height 6
drag, startPoint x: 271, startPoint y: 137, endPoint x: 271, endPoint y: 131, distance: 6.5
click at [271, 131] on code "curl -X POST [URL][DOMAIN_NAME] \ -u "<your-privy-app-id>:<your-privy-app-secre…" at bounding box center [306, 128] width 247 height 130
click at [246, 131] on span ""type": "custom_auth"," at bounding box center [214, 128] width 63 height 6
click at [349, 125] on code "curl -X POST [URL][DOMAIN_NAME] \ -u "<your-privy-app-id>:<your-privy-app-secre…" at bounding box center [306, 128] width 247 height 130
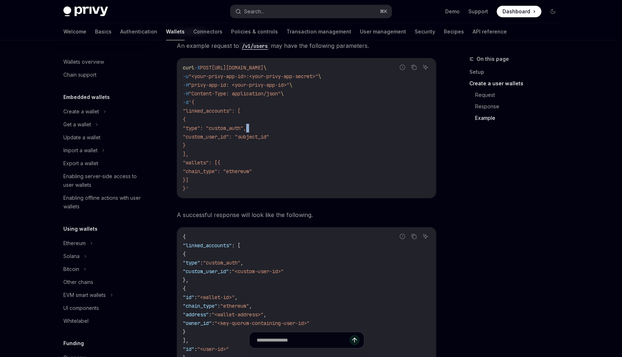
click at [349, 125] on code "curl -X POST [URL][DOMAIN_NAME] \ -u "<your-privy-app-id>:<your-privy-app-secre…" at bounding box center [306, 128] width 247 height 130
drag, startPoint x: 349, startPoint y: 125, endPoint x: 360, endPoint y: 140, distance: 18.0
click at [360, 141] on code "curl -X POST [URL][DOMAIN_NAME] \ -u "<your-privy-app-id>:<your-privy-app-secre…" at bounding box center [306, 128] width 247 height 130
click at [360, 140] on code "curl -X POST [URL][DOMAIN_NAME] \ -u "<your-privy-app-id>:<your-privy-app-secre…" at bounding box center [306, 128] width 247 height 130
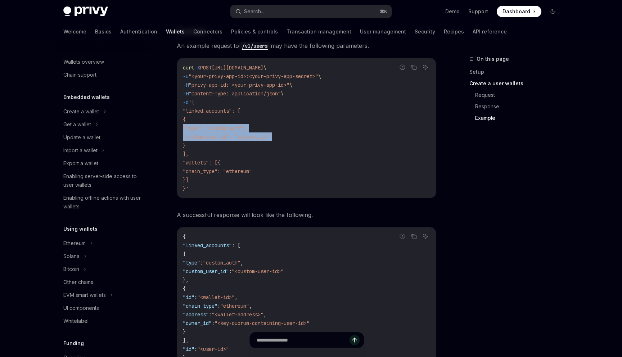
drag, startPoint x: 360, startPoint y: 140, endPoint x: 360, endPoint y: 131, distance: 8.3
click at [360, 131] on code "curl -X POST [URL][DOMAIN_NAME] \ -u "<your-privy-app-id>:<your-privy-app-secre…" at bounding box center [306, 128] width 247 height 130
drag, startPoint x: 360, startPoint y: 131, endPoint x: 360, endPoint y: 141, distance: 9.7
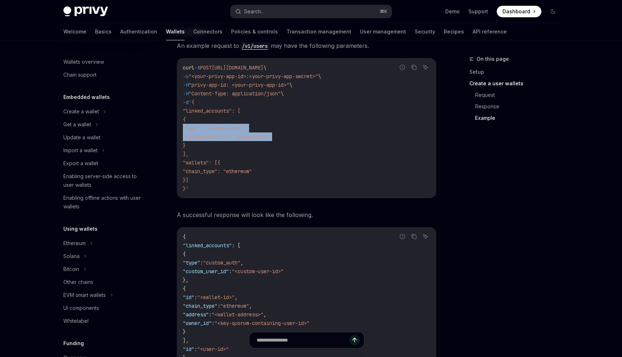
click at [360, 141] on code "curl -X POST [URL][DOMAIN_NAME] \ -u "<your-privy-app-id>:<your-privy-app-secre…" at bounding box center [306, 128] width 247 height 130
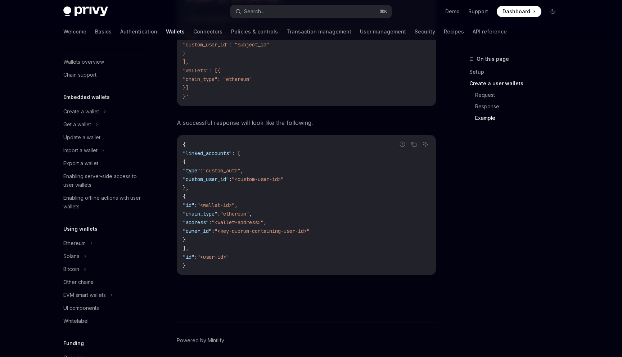
scroll to position [649, 0]
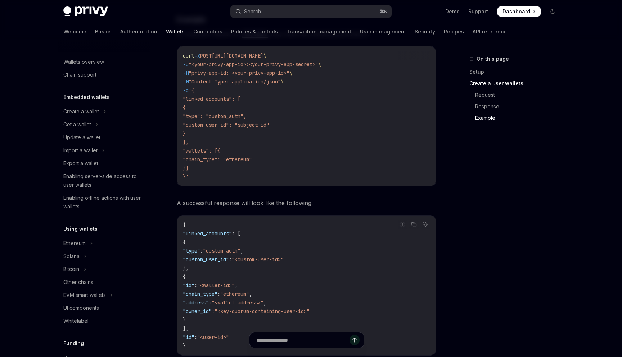
click at [361, 132] on code "curl -X POST [URL][DOMAIN_NAME] \ -u "<your-privy-app-id>:<your-privy-app-secre…" at bounding box center [306, 116] width 247 height 130
drag, startPoint x: 361, startPoint y: 132, endPoint x: 361, endPoint y: 122, distance: 10.8
click at [361, 122] on code "curl -X POST [URL][DOMAIN_NAME] \ -u "<your-privy-app-id>:<your-privy-app-secre…" at bounding box center [306, 116] width 247 height 130
click at [361, 126] on code "curl -X POST [URL][DOMAIN_NAME] \ -u "<your-privy-app-id>:<your-privy-app-secre…" at bounding box center [306, 116] width 247 height 130
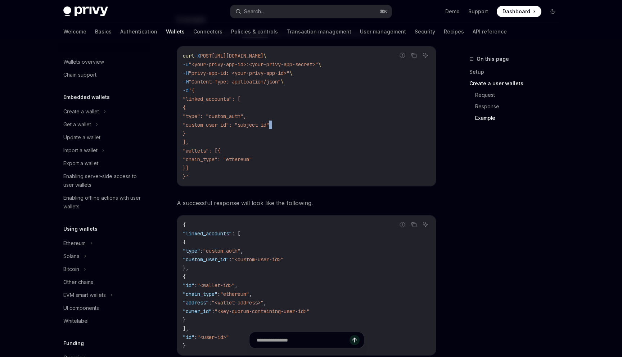
click at [361, 126] on code "curl -X POST [URL][DOMAIN_NAME] \ -u "<your-privy-app-id>:<your-privy-app-secre…" at bounding box center [306, 116] width 247 height 130
drag, startPoint x: 361, startPoint y: 126, endPoint x: 361, endPoint y: 119, distance: 6.8
click at [361, 119] on code "curl -X POST [URL][DOMAIN_NAME] \ -u "<your-privy-app-id>:<your-privy-app-secre…" at bounding box center [306, 116] width 247 height 130
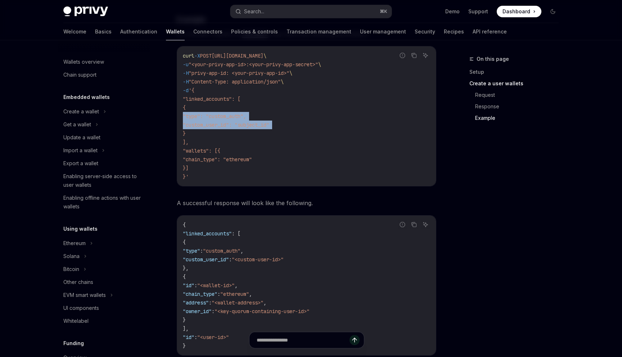
click at [361, 122] on code "curl -X POST [URL][DOMAIN_NAME] \ -u "<your-privy-app-id>:<your-privy-app-secre…" at bounding box center [306, 116] width 247 height 130
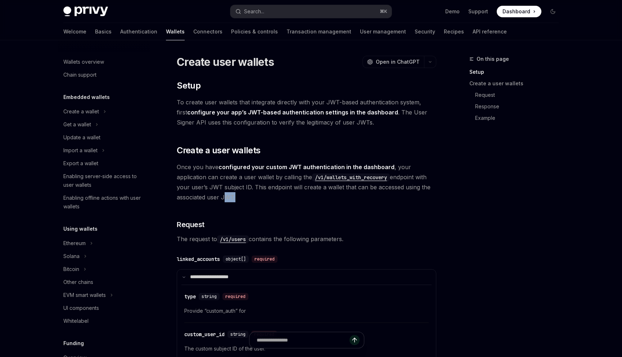
scroll to position [5, 0]
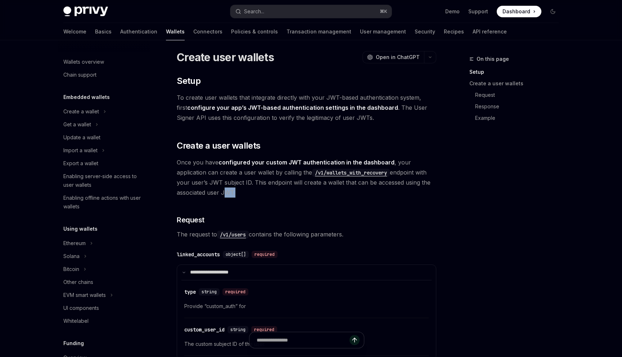
click at [240, 104] on link "configure your app’s JWT-based authentication settings in the dashboard" at bounding box center [292, 108] width 211 height 8
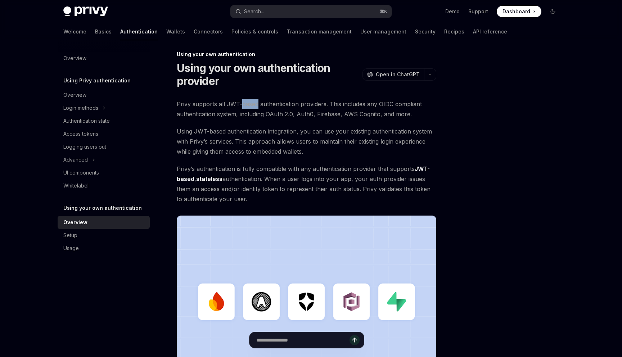
click at [240, 104] on span "Privy supports all JWT-based authentication providers. This includes any OIDC c…" at bounding box center [306, 109] width 259 height 20
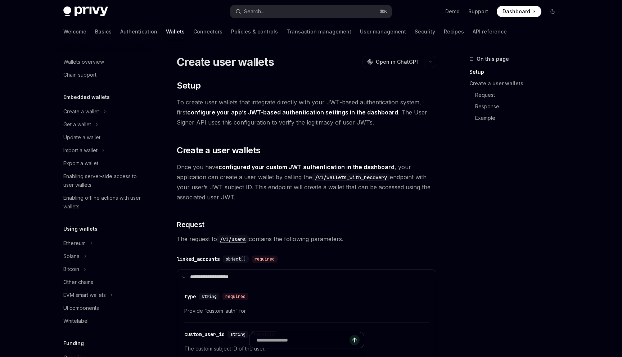
click at [248, 99] on span "To create user wallets that integrate directly with your JWT-based authenticati…" at bounding box center [306, 112] width 259 height 30
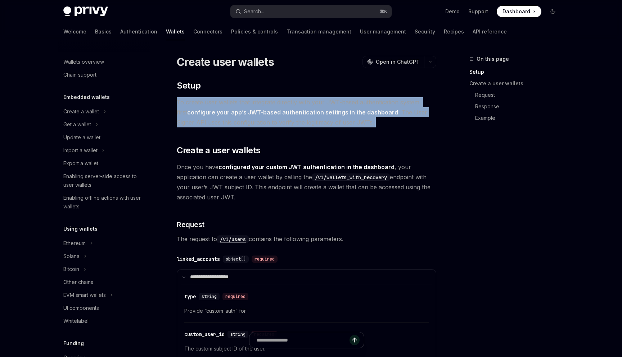
click at [248, 99] on span "To create user wallets that integrate directly with your JWT-based authenticati…" at bounding box center [306, 112] width 259 height 30
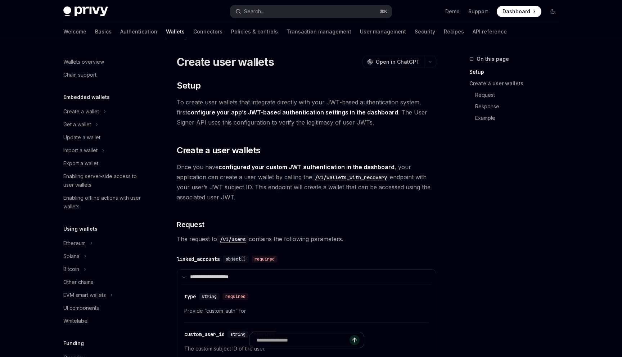
click at [258, 99] on span "To create user wallets that integrate directly with your JWT-based authenticati…" at bounding box center [306, 112] width 259 height 30
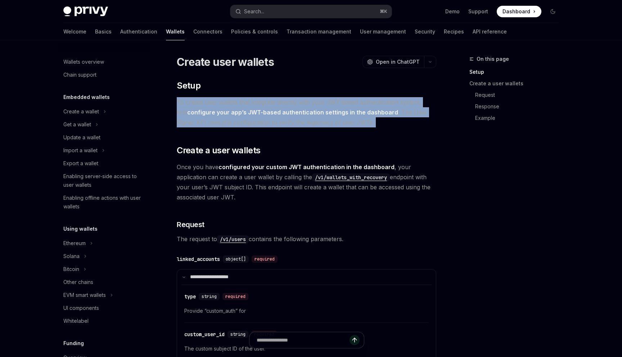
drag, startPoint x: 258, startPoint y: 99, endPoint x: 266, endPoint y: 118, distance: 20.7
click at [266, 118] on span "To create user wallets that integrate directly with your JWT-based authenticati…" at bounding box center [306, 112] width 259 height 30
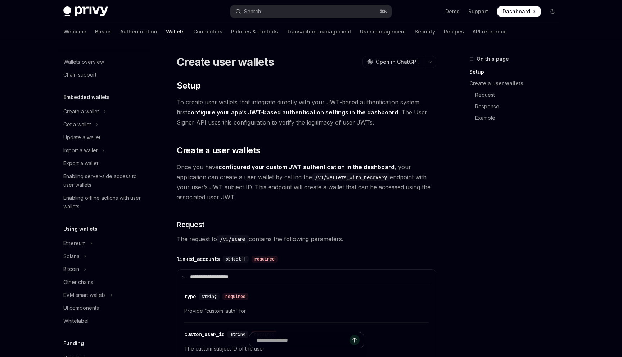
click at [265, 125] on span "To create user wallets that integrate directly with your JWT-based authenticati…" at bounding box center [306, 112] width 259 height 30
drag, startPoint x: 265, startPoint y: 125, endPoint x: 264, endPoint y: 118, distance: 6.3
click at [264, 118] on span "To create user wallets that integrate directly with your JWT-based authenticati…" at bounding box center [306, 112] width 259 height 30
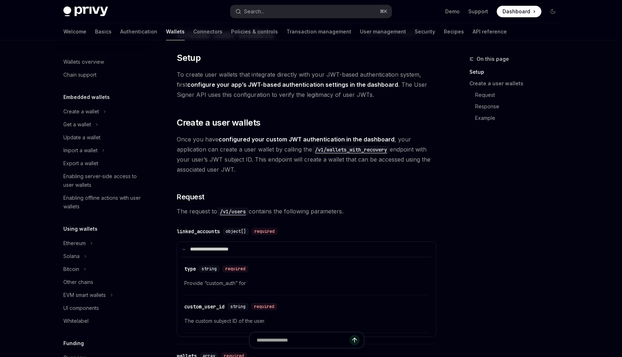
click at [272, 153] on span "Once you have configured your custom JWT authentication in the dashboard , your…" at bounding box center [306, 154] width 259 height 40
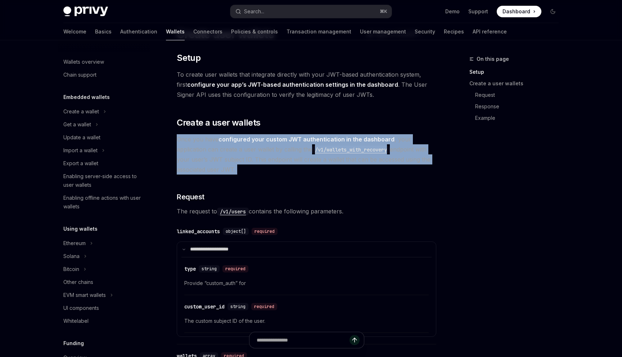
click at [272, 153] on span "Once you have configured your custom JWT authentication in the dashboard , your…" at bounding box center [306, 154] width 259 height 40
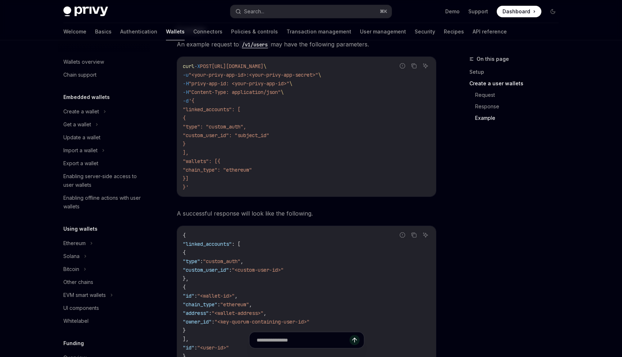
scroll to position [632, 0]
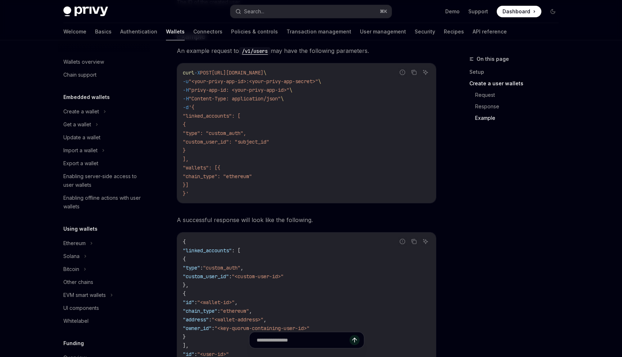
click at [269, 144] on span ""custom_user_id": "subject_id"" at bounding box center [226, 142] width 86 height 6
drag, startPoint x: 279, startPoint y: 144, endPoint x: 274, endPoint y: 130, distance: 14.8
click at [274, 130] on code "curl -X POST [URL][DOMAIN_NAME] \ -u "<your-privy-app-id>:<your-privy-app-secre…" at bounding box center [306, 133] width 247 height 130
click at [246, 130] on span ""type": "custom_auth"," at bounding box center [214, 133] width 63 height 6
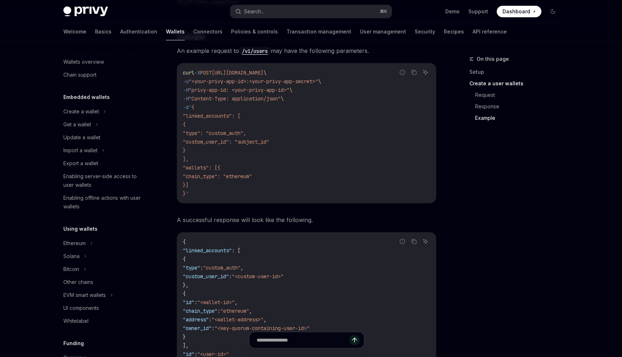
click at [285, 79] on span ""<your-privy-app-id>:<your-privy-app-secret>"" at bounding box center [254, 81] width 130 height 6
click at [263, 76] on span "[URL][DOMAIN_NAME]" at bounding box center [238, 72] width 52 height 6
click at [246, 134] on span ""type": "custom_auth"," at bounding box center [214, 133] width 63 height 6
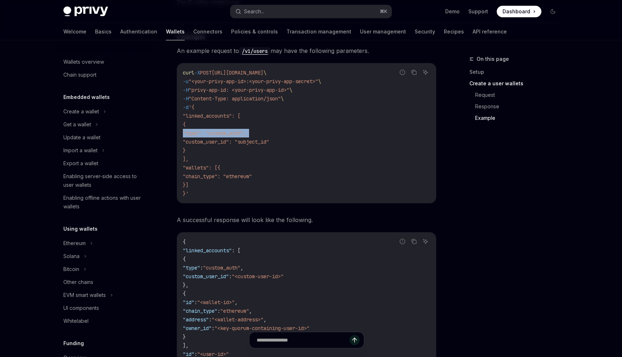
click at [246, 134] on span ""type": "custom_auth"," at bounding box center [214, 133] width 63 height 6
drag, startPoint x: 269, startPoint y: 134, endPoint x: 270, endPoint y: 141, distance: 7.6
click at [270, 141] on code "curl -X POST [URL][DOMAIN_NAME] \ -u "<your-privy-app-id>:<your-privy-app-secre…" at bounding box center [306, 133] width 247 height 130
click at [269, 141] on span ""custom_user_id": "subject_id"" at bounding box center [226, 142] width 86 height 6
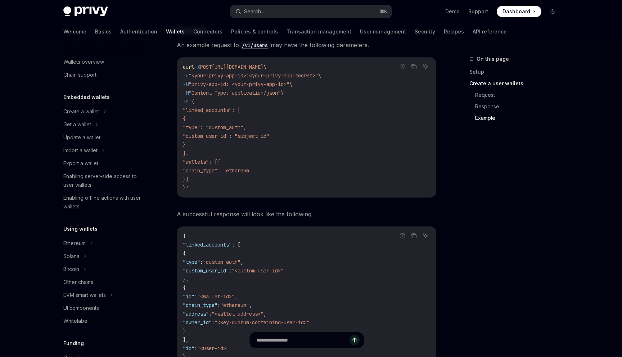
scroll to position [631, 0]
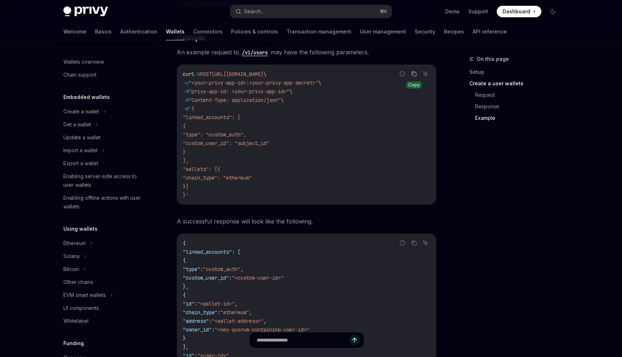
click at [412, 77] on button "Copy the contents from the code block" at bounding box center [413, 73] width 9 height 9
click at [365, 113] on code "curl -X POST [URL][DOMAIN_NAME] \ -u "<your-privy-app-id>:<your-privy-app-secre…" at bounding box center [306, 135] width 247 height 130
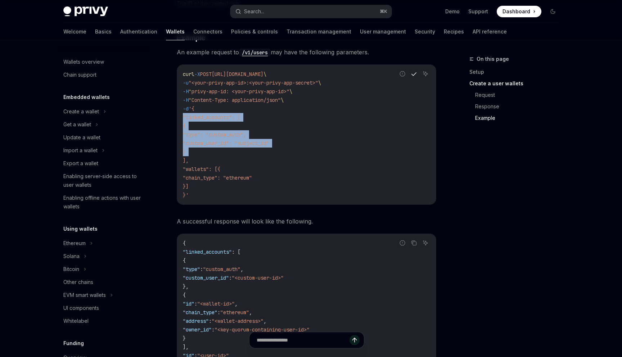
drag, startPoint x: 365, startPoint y: 113, endPoint x: 364, endPoint y: 153, distance: 40.0
click at [364, 153] on code "curl -X POST [URL][DOMAIN_NAME] \ -u "<your-privy-app-id>:<your-privy-app-secre…" at bounding box center [306, 135] width 247 height 130
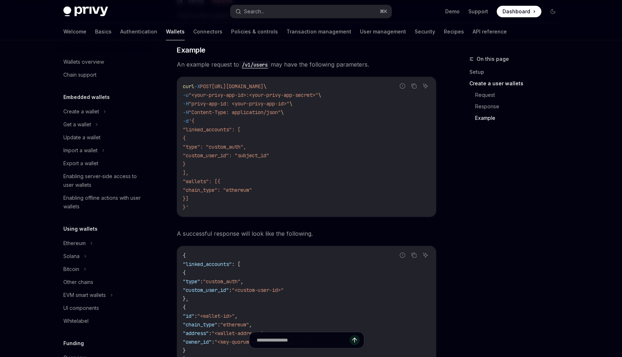
scroll to position [616, 0]
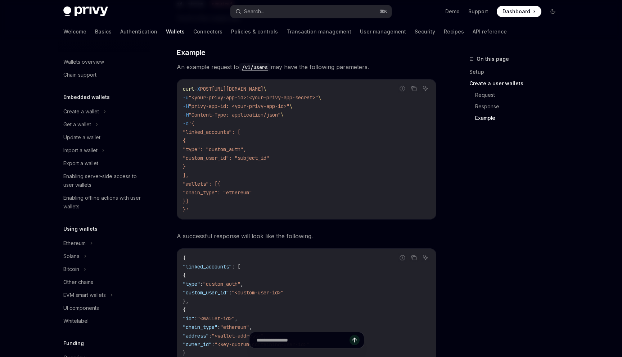
click at [269, 95] on span ""<your-privy-app-id>:<your-privy-app-secret>"" at bounding box center [254, 97] width 130 height 6
drag, startPoint x: 269, startPoint y: 95, endPoint x: 267, endPoint y: 90, distance: 5.4
click at [267, 90] on code "curl -X POST [URL][DOMAIN_NAME] \ -u "<your-privy-app-id>:<your-privy-app-secre…" at bounding box center [306, 150] width 247 height 130
click at [263, 90] on span "https://api.privy.io/v1/users" at bounding box center [238, 89] width 52 height 6
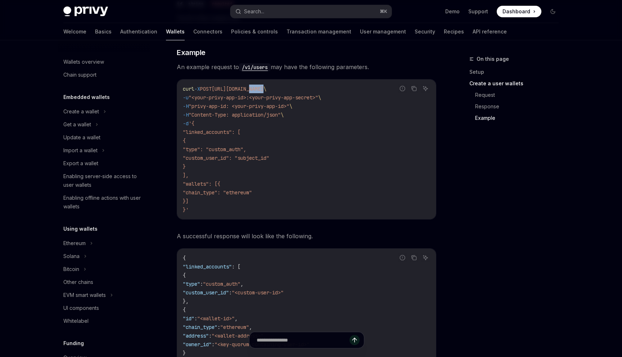
click at [263, 90] on span "https://api.privy.io/v1/users" at bounding box center [238, 89] width 52 height 6
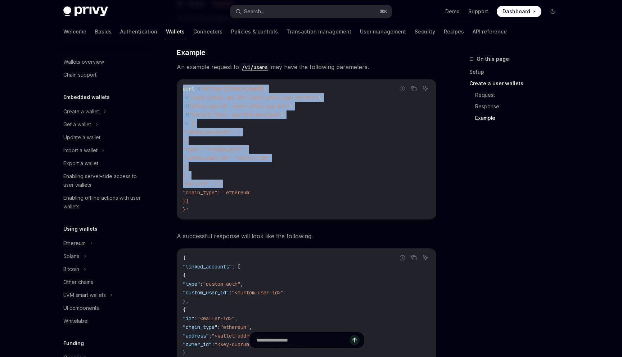
drag, startPoint x: 267, startPoint y: 90, endPoint x: 286, endPoint y: 186, distance: 98.4
click at [287, 184] on code "curl -X POST https://api.privy.io/v1/users \ -u "<your-privy-app-id>:<your-priv…" at bounding box center [306, 150] width 247 height 130
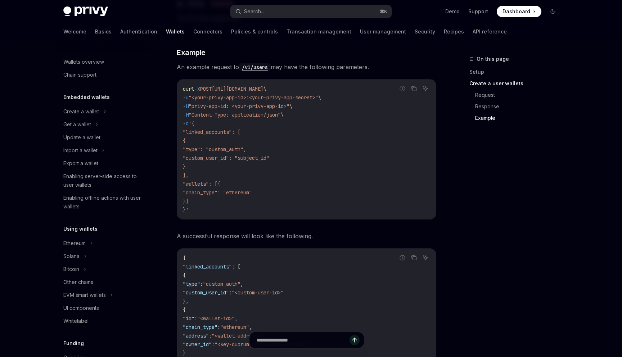
click at [288, 212] on code "curl -X POST https://api.privy.io/v1/users \ -u "<your-privy-app-id>:<your-priv…" at bounding box center [306, 150] width 247 height 130
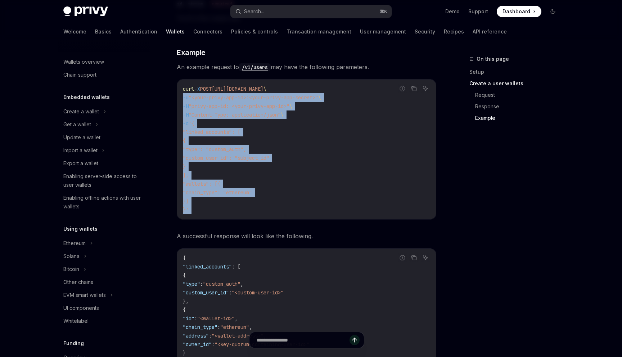
drag, startPoint x: 288, startPoint y: 212, endPoint x: 274, endPoint y: 95, distance: 118.4
click at [274, 95] on code "curl -X POST https://api.privy.io/v1/users \ -u "<your-privy-app-id>:<your-priv…" at bounding box center [306, 150] width 247 height 130
click at [274, 95] on span ""<your-privy-app-id>:<your-privy-app-secret>"" at bounding box center [254, 97] width 130 height 6
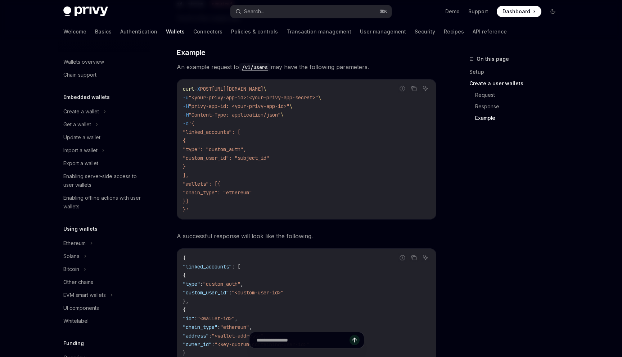
click at [263, 86] on span "https://api.privy.io/v1/users" at bounding box center [238, 89] width 52 height 6
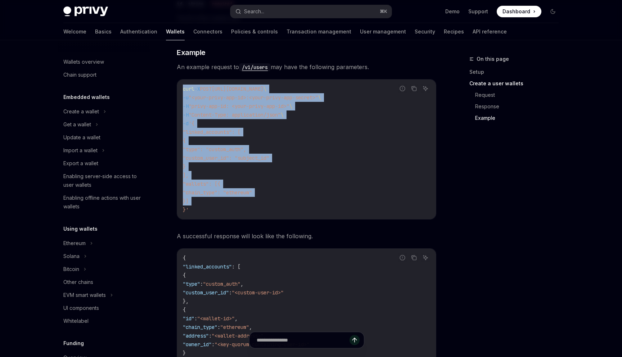
drag, startPoint x: 277, startPoint y: 86, endPoint x: 290, endPoint y: 203, distance: 117.6
click at [290, 203] on code "curl -X POST https://api.privy.io/v1/users \ -u "<your-privy-app-id>:<your-priv…" at bounding box center [306, 150] width 247 height 130
click at [290, 213] on code "curl -X POST https://api.privy.io/v1/users \ -u "<your-privy-app-id>:<your-priv…" at bounding box center [306, 150] width 247 height 130
copy div "curl -X POST https://api.privy.io/v1/users \ -u "<your-privy-app-id>:<your-priv…"
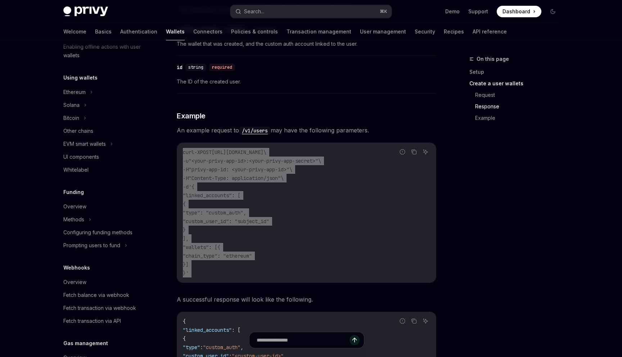
scroll to position [261, 0]
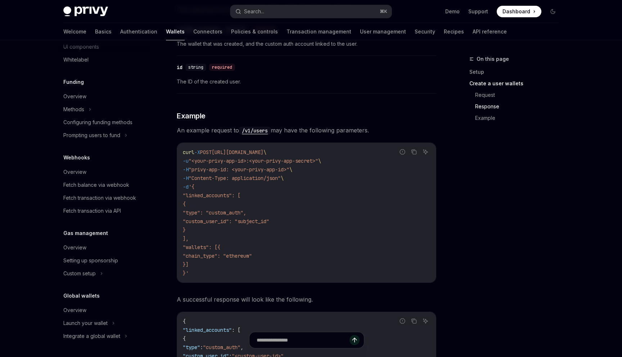
click at [182, 221] on div "curl -X POST https://api.privy.io/v1/users \ -u "<your-privy-app-id>:<your-priv…" at bounding box center [306, 213] width 259 height 140
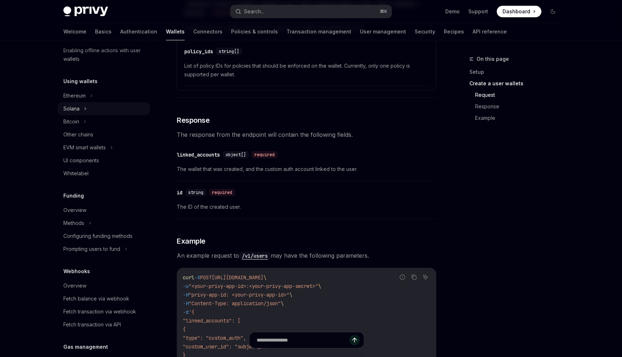
scroll to position [144, 0]
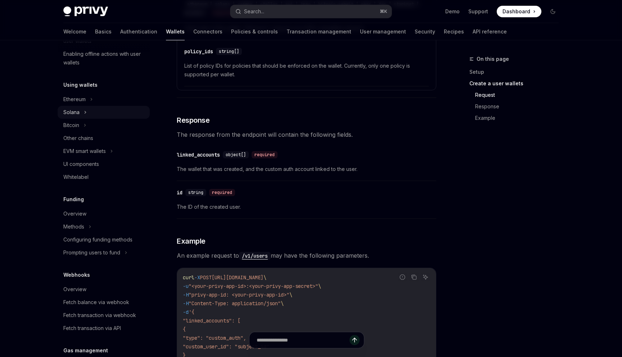
click at [90, 108] on div "Solana" at bounding box center [104, 112] width 92 height 13
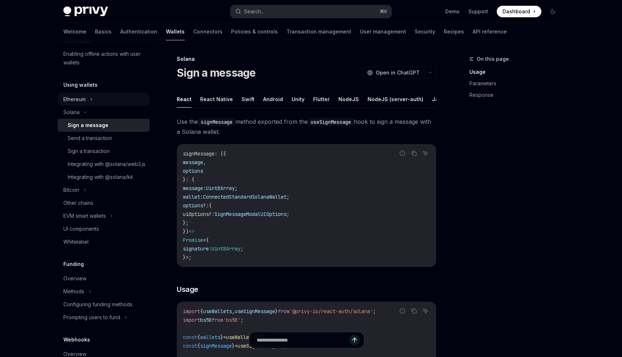
click at [89, 96] on div "Ethereum" at bounding box center [104, 99] width 92 height 13
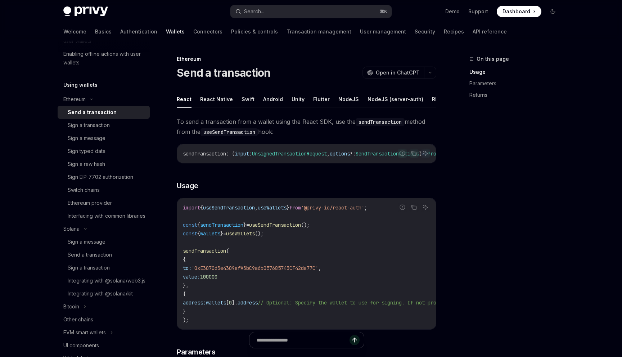
click at [87, 83] on h5 "Using wallets" at bounding box center [80, 85] width 34 height 9
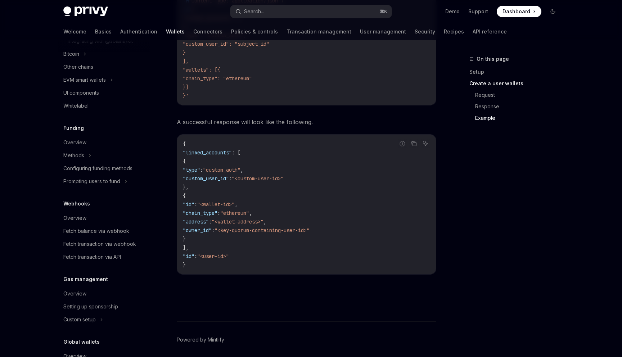
scroll to position [30, 0]
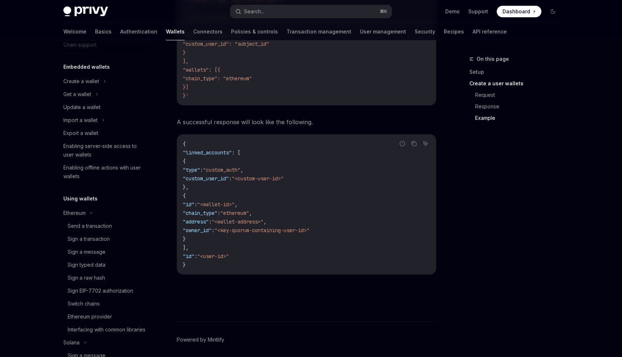
click at [82, 198] on h5 "Using wallets" at bounding box center [80, 198] width 34 height 9
click at [91, 210] on div "Ethereum" at bounding box center [104, 213] width 92 height 13
click at [92, 215] on icon at bounding box center [91, 213] width 3 height 9
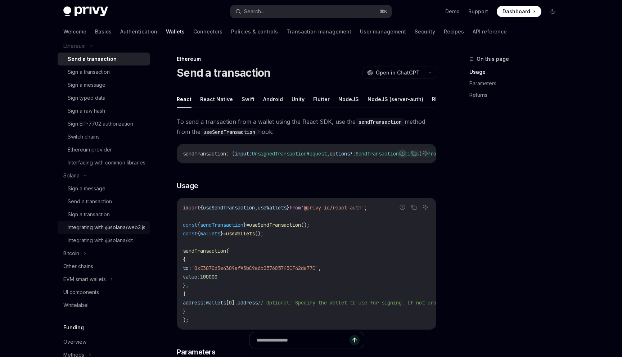
scroll to position [241, 0]
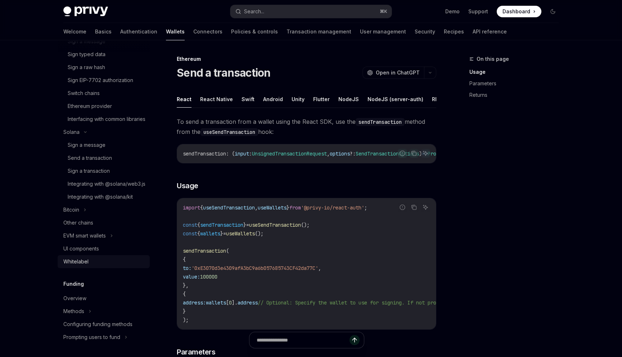
click at [93, 266] on div "Whitelabel" at bounding box center [104, 261] width 82 height 9
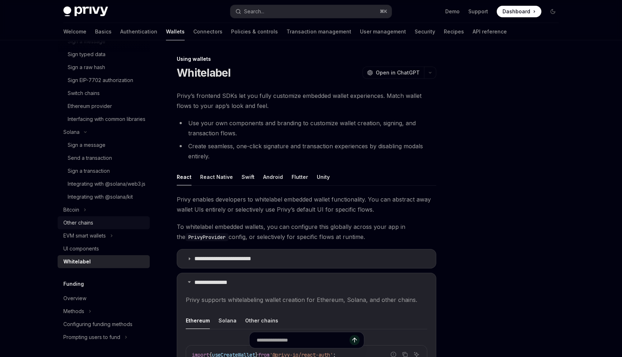
click at [90, 229] on link "Other chains" at bounding box center [104, 222] width 92 height 13
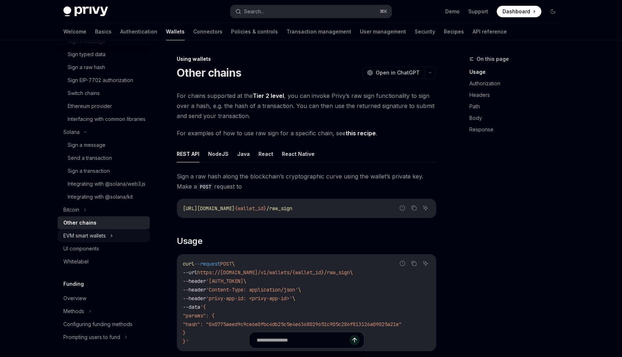
click at [92, 240] on div "EVM smart wallets" at bounding box center [84, 235] width 42 height 9
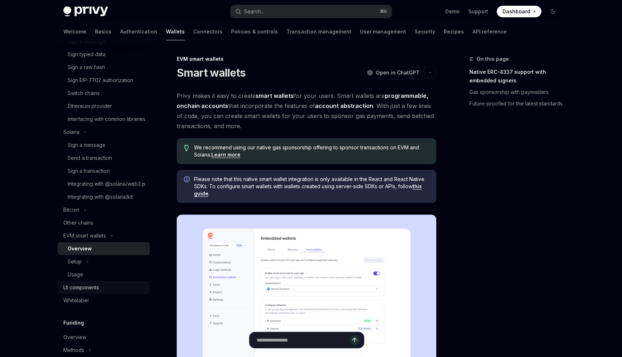
click at [89, 294] on link "UI components" at bounding box center [104, 287] width 92 height 13
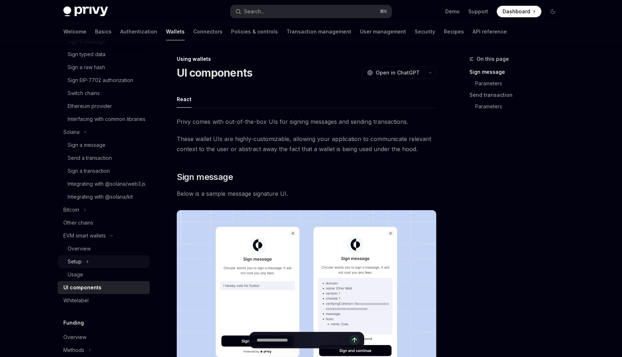
click at [93, 268] on div "Setup" at bounding box center [104, 261] width 92 height 13
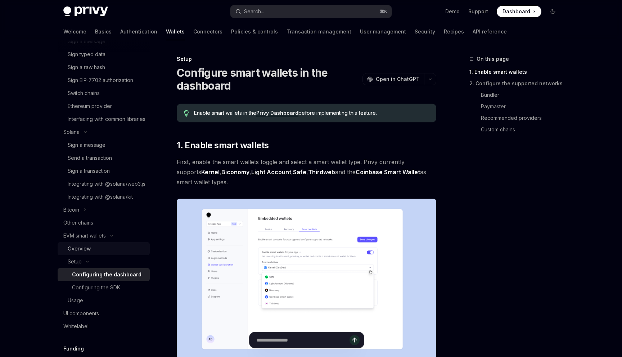
click at [94, 253] on div "Overview" at bounding box center [107, 248] width 78 height 9
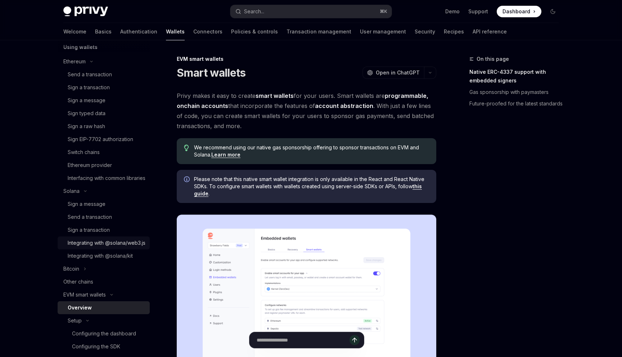
scroll to position [334, 0]
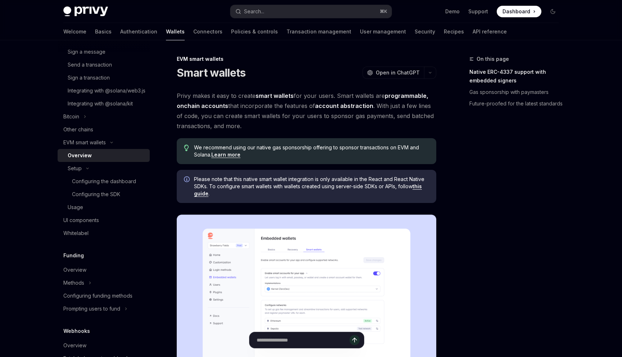
click at [426, 37] on div "Welcome Basics Authentication Wallets Connectors Policies & controls Transactio…" at bounding box center [284, 31] width 443 height 17
click at [473, 32] on link "API reference" at bounding box center [490, 31] width 34 height 17
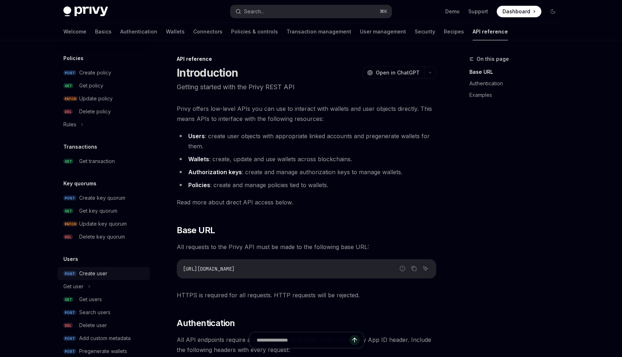
scroll to position [399, 0]
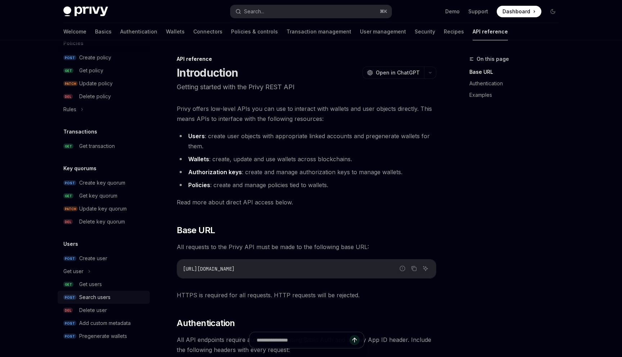
click at [111, 297] on div "Search users" at bounding box center [112, 297] width 66 height 9
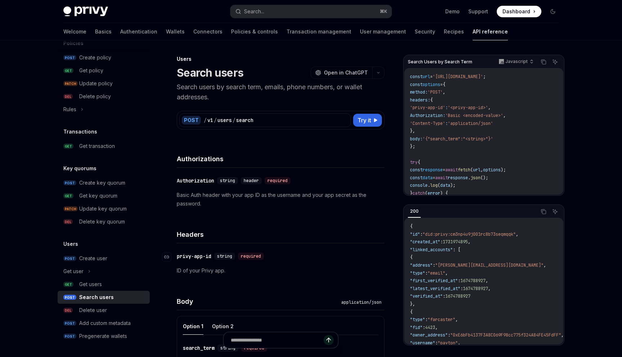
scroll to position [148, 0]
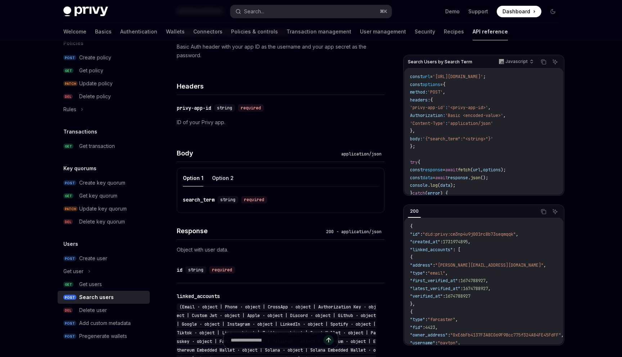
click at [200, 229] on h4 "Response" at bounding box center [250, 231] width 146 height 10
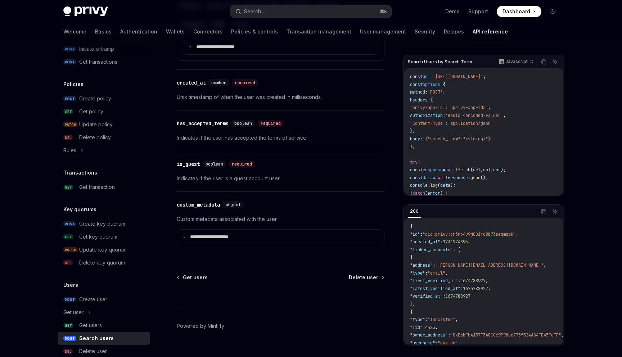
scroll to position [399, 0]
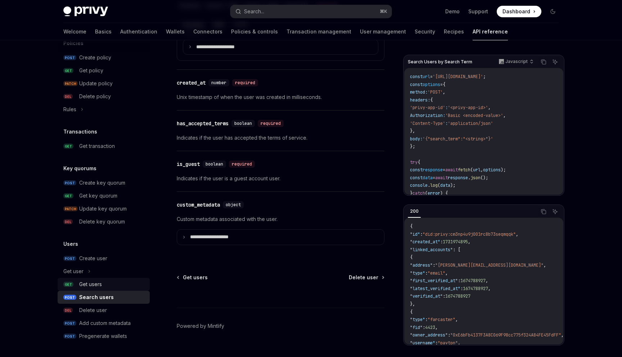
click at [110, 280] on div "Get users" at bounding box center [112, 284] width 66 height 9
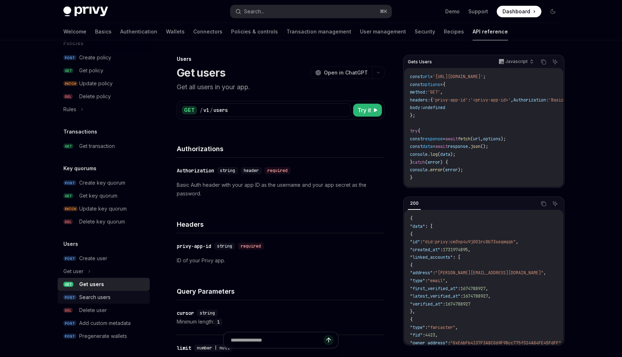
click at [117, 297] on div "Search users" at bounding box center [112, 297] width 66 height 9
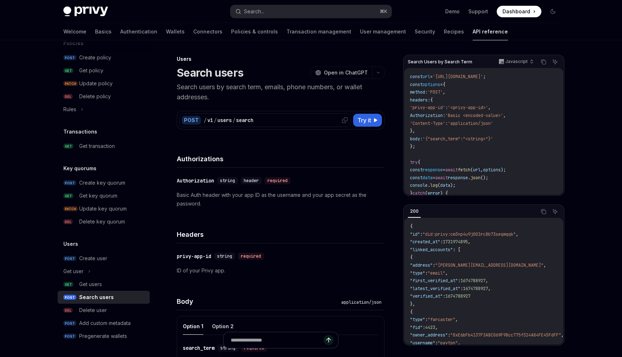
click at [259, 120] on div "/ v1 / users / search" at bounding box center [276, 120] width 145 height 7
click at [298, 102] on p "Search users by search term, emails, phone numbers, or wallet addresses." at bounding box center [281, 92] width 208 height 20
click at [311, 102] on div "POST / v1 / users / search Try it Search Users by Search Term Javascript Copy A…" at bounding box center [281, 115] width 208 height 27
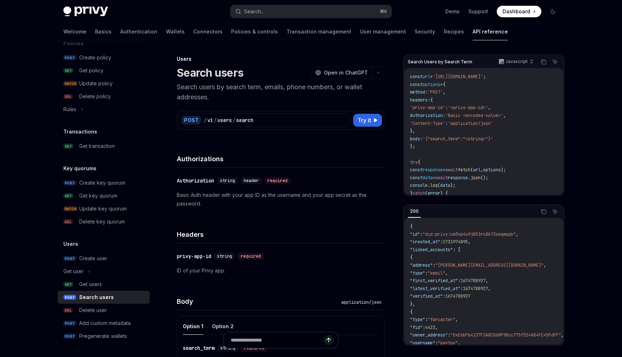
click at [212, 78] on h1 "Search users" at bounding box center [210, 72] width 67 height 13
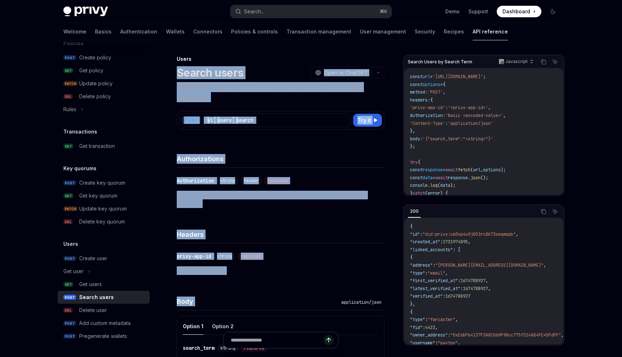
drag, startPoint x: 212, startPoint y: 78, endPoint x: 281, endPoint y: 288, distance: 220.7
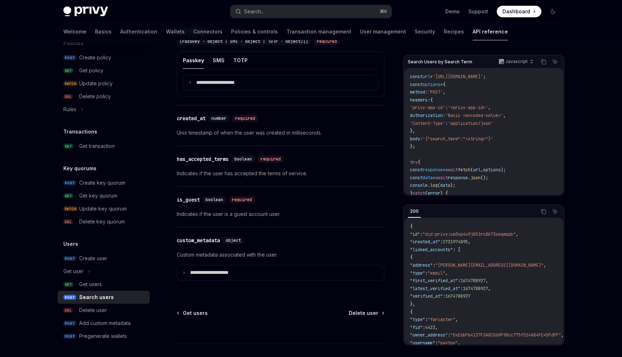
scroll to position [611, 0]
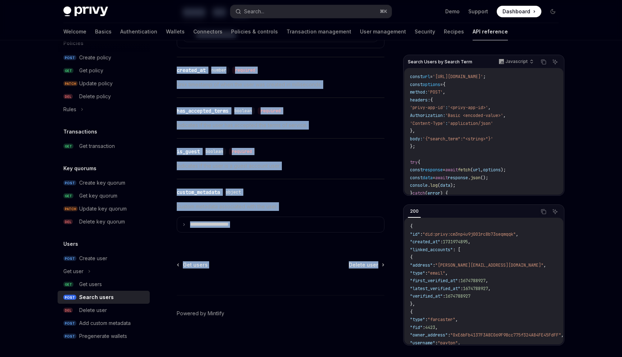
click at [294, 273] on div at bounding box center [281, 281] width 208 height 27
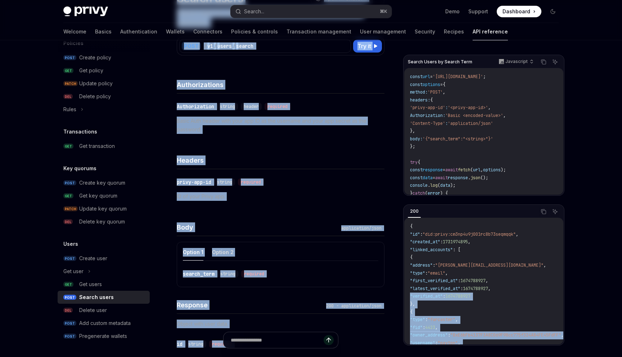
scroll to position [0, 0]
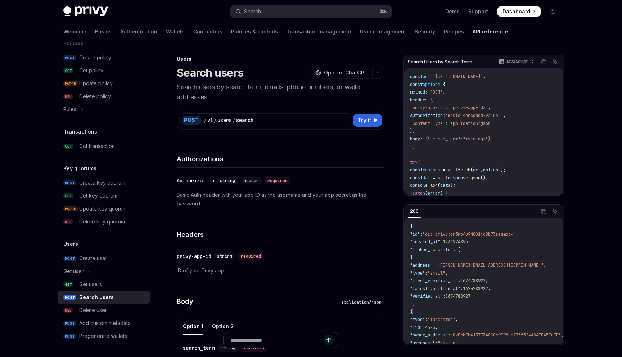
click at [240, 76] on h1 "Search users" at bounding box center [210, 72] width 67 height 13
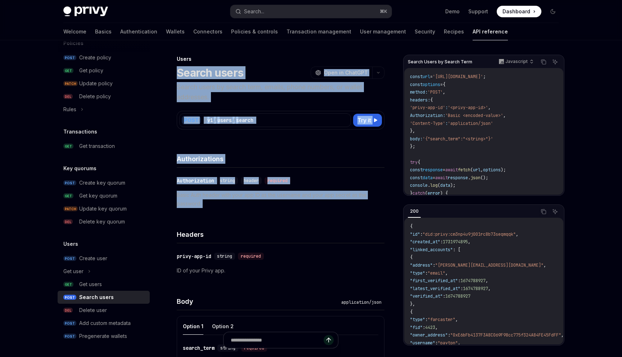
drag, startPoint x: 240, startPoint y: 76, endPoint x: 245, endPoint y: 212, distance: 135.4
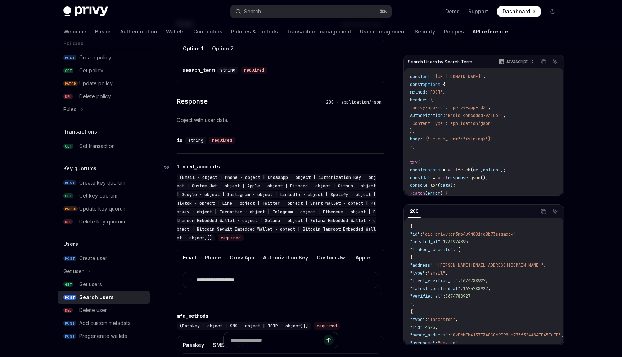
click at [262, 210] on span "(Email · object | Phone · object | CrossApp · object | Authorization Key · obje…" at bounding box center [276, 208] width 199 height 66
click at [234, 254] on button "Custom Jwt" at bounding box center [227, 257] width 30 height 17
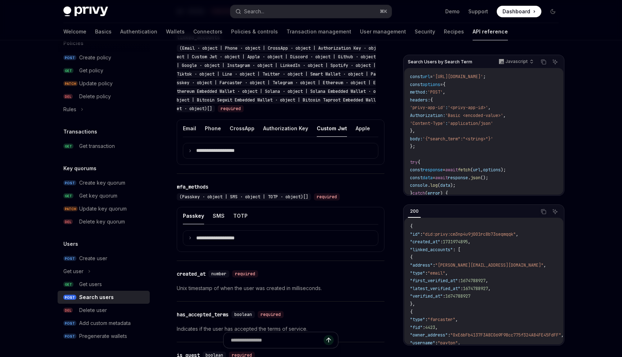
click at [231, 261] on div "**********" at bounding box center [281, 221] width 208 height 447
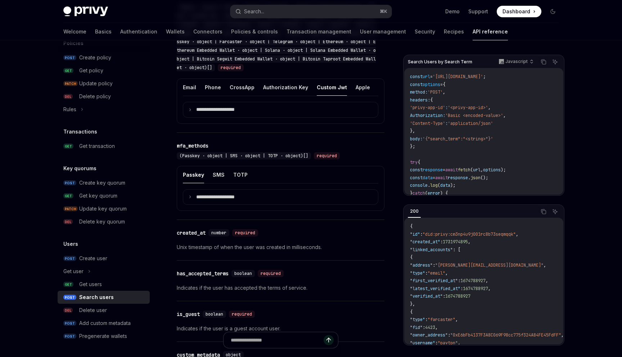
scroll to position [434, 0]
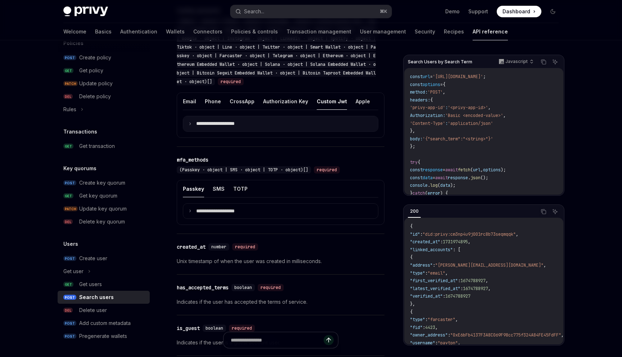
click at [243, 124] on p "**********" at bounding box center [221, 124] width 50 height 6
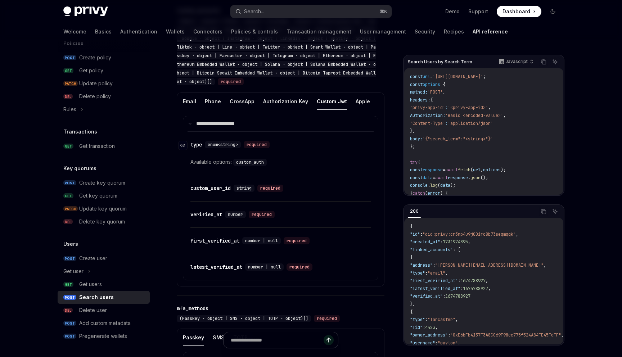
click at [224, 145] on span "enum<string>" at bounding box center [223, 145] width 30 height 6
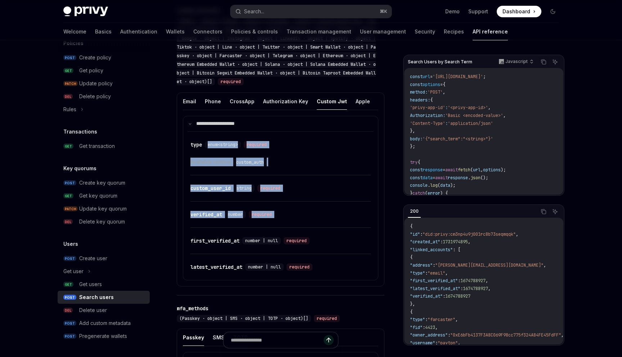
drag, startPoint x: 224, startPoint y: 145, endPoint x: 267, endPoint y: 221, distance: 86.7
click at [267, 221] on div "​ type enum<string> required Available options: custom_auth ​ custom_user_id st…" at bounding box center [281, 205] width 186 height 149
click at [267, 221] on div "​ verified_at number required" at bounding box center [280, 215] width 180 height 26
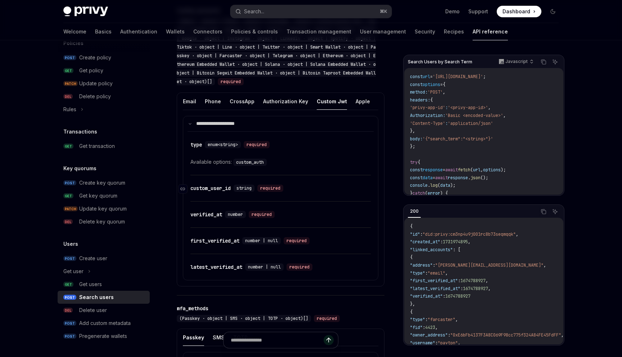
click at [211, 185] on div "custom_user_id" at bounding box center [210, 188] width 40 height 7
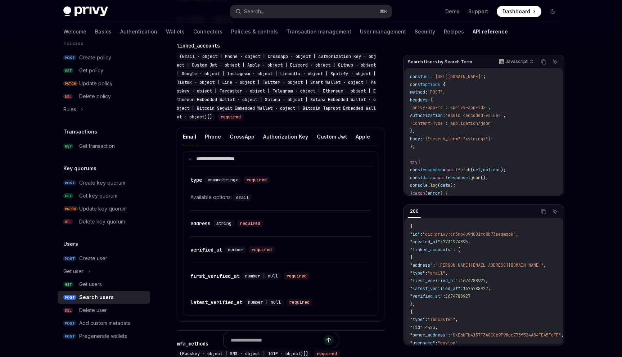
scroll to position [399, 0]
click at [258, 220] on div "required" at bounding box center [250, 223] width 26 height 7
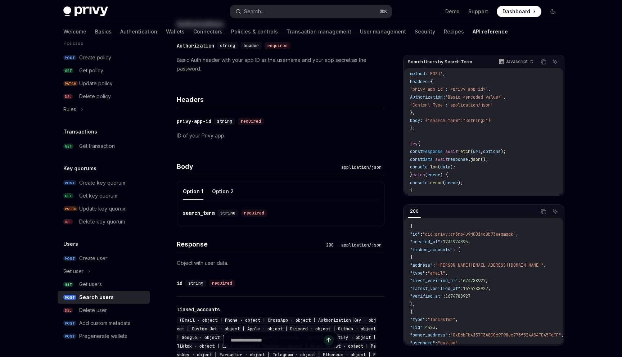
scroll to position [0, 0]
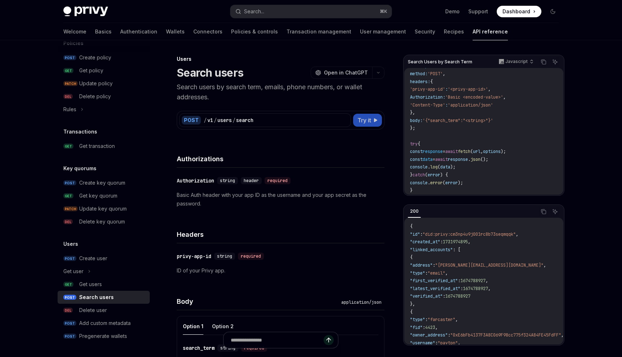
click at [363, 119] on span "Try it" at bounding box center [364, 120] width 14 height 9
type textarea "*"
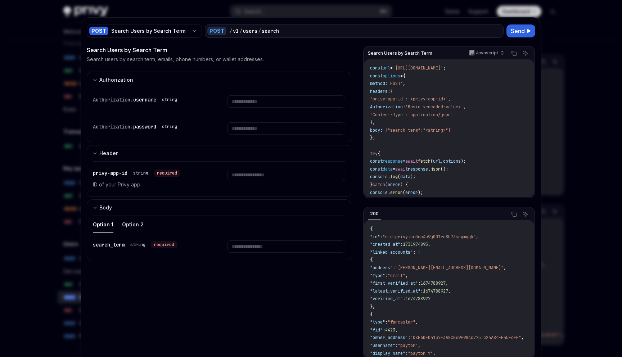
scroll to position [7, 0]
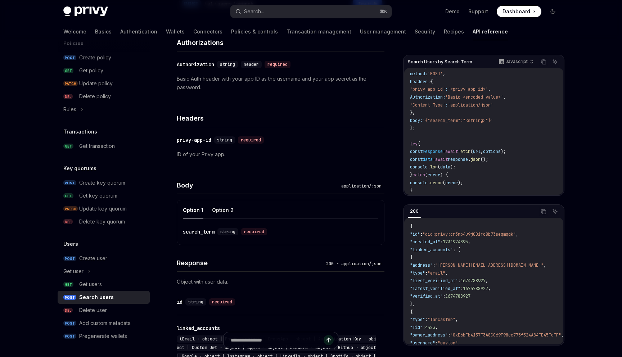
scroll to position [121, 0]
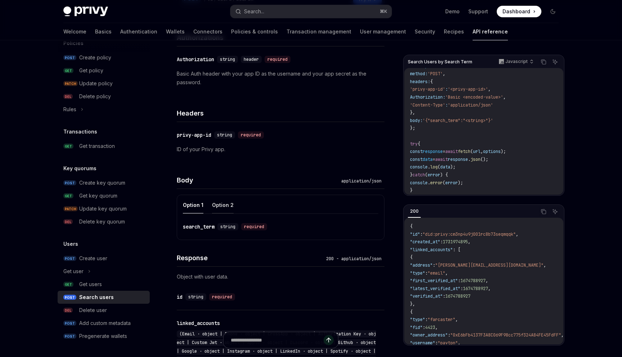
click at [214, 207] on button "Option 2" at bounding box center [223, 205] width 22 height 17
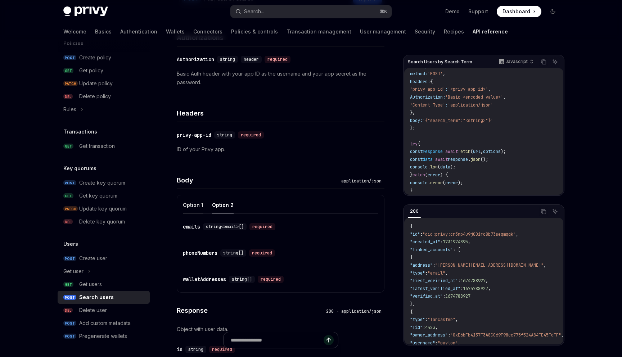
click at [197, 207] on button "Option 1" at bounding box center [193, 205] width 21 height 17
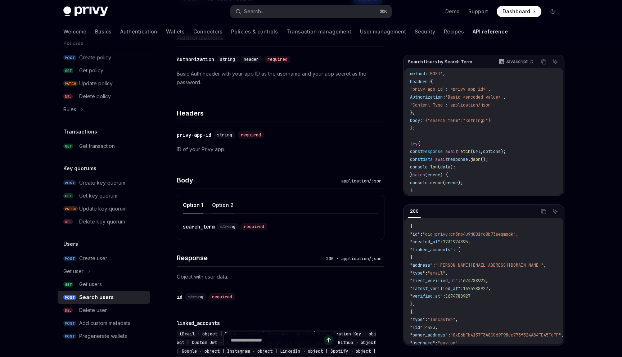
click at [228, 210] on button "Option 2" at bounding box center [223, 205] width 22 height 17
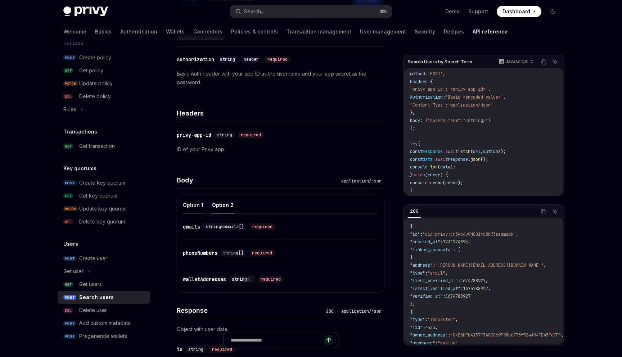
click at [192, 198] on button "Option 1" at bounding box center [193, 205] width 21 height 17
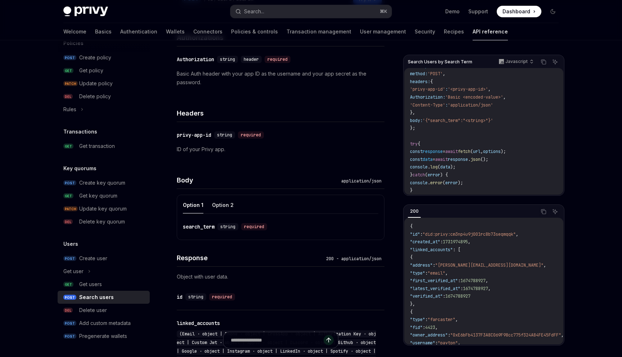
click at [211, 225] on div "search_term" at bounding box center [199, 226] width 32 height 7
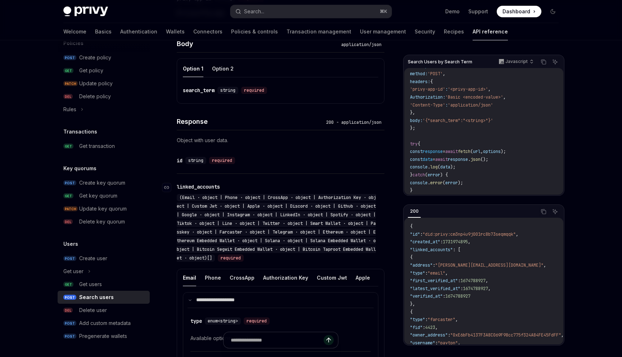
scroll to position [257, 0]
click at [211, 91] on div "search_term" at bounding box center [199, 91] width 32 height 7
click at [227, 89] on span "string" at bounding box center [227, 92] width 15 height 6
click at [250, 89] on div "required" at bounding box center [254, 91] width 26 height 7
click at [197, 90] on div "search_term" at bounding box center [199, 91] width 32 height 7
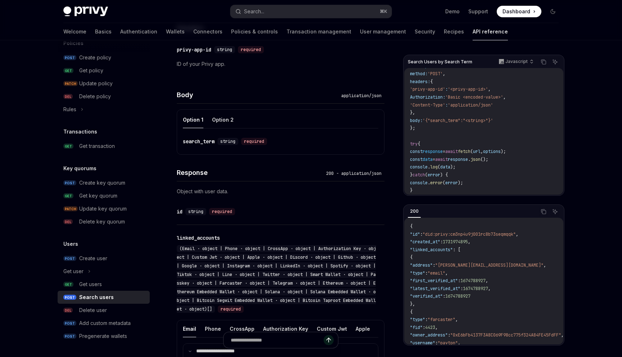
scroll to position [208, 0]
click at [98, 257] on div "Create user" at bounding box center [93, 258] width 28 height 9
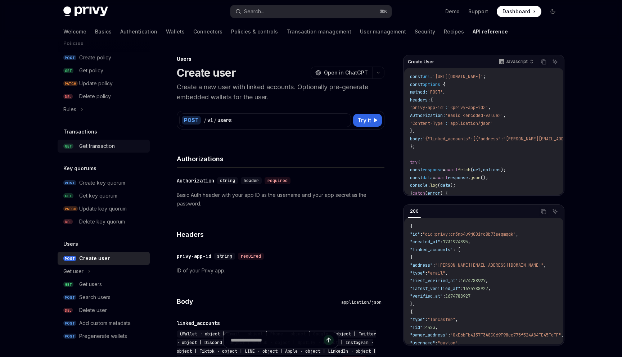
click at [98, 148] on div "Get transaction" at bounding box center [97, 146] width 36 height 9
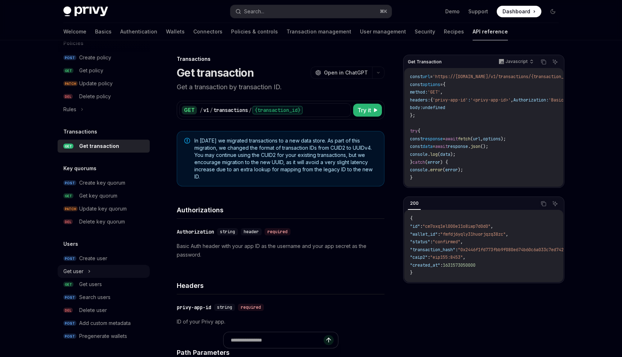
click at [116, 273] on div "Get user" at bounding box center [104, 271] width 92 height 13
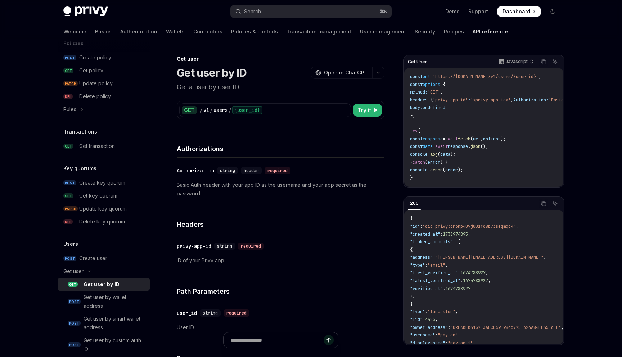
click at [116, 284] on div "Get user by ID" at bounding box center [101, 284] width 36 height 9
click at [109, 269] on div "Get user" at bounding box center [104, 271] width 92 height 13
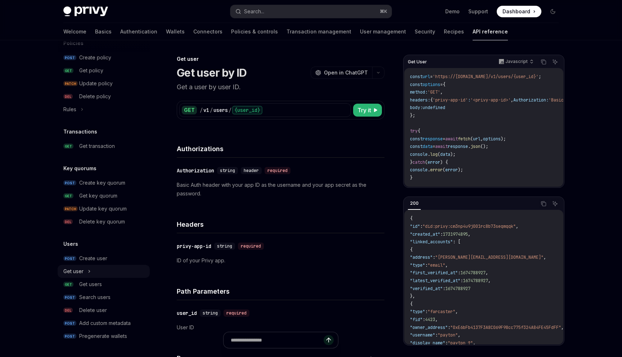
click at [109, 270] on div "Get user" at bounding box center [104, 271] width 92 height 13
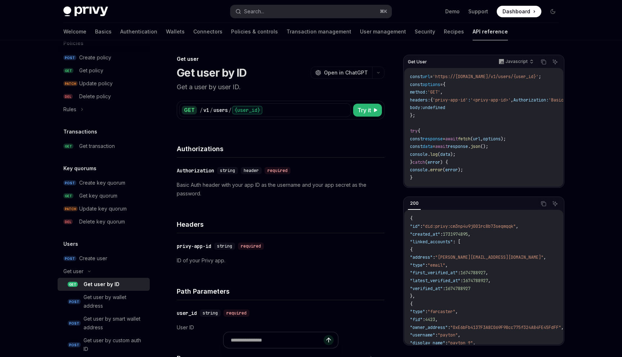
click at [108, 286] on div "Get user by ID" at bounding box center [101, 284] width 36 height 9
click at [109, 297] on div "Get user by wallet address" at bounding box center [114, 301] width 62 height 17
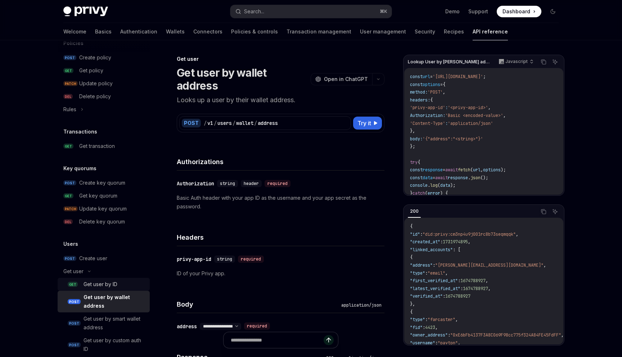
click at [107, 284] on div "Get user by ID" at bounding box center [100, 284] width 34 height 9
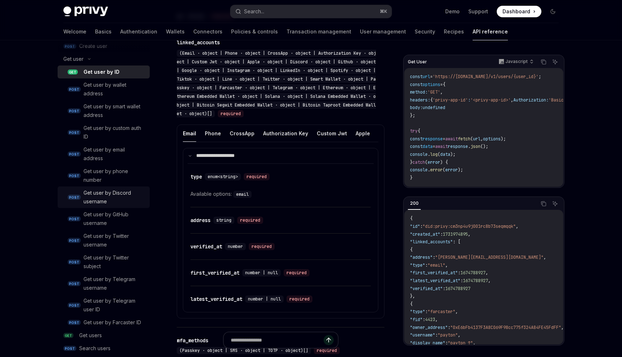
scroll to position [596, 0]
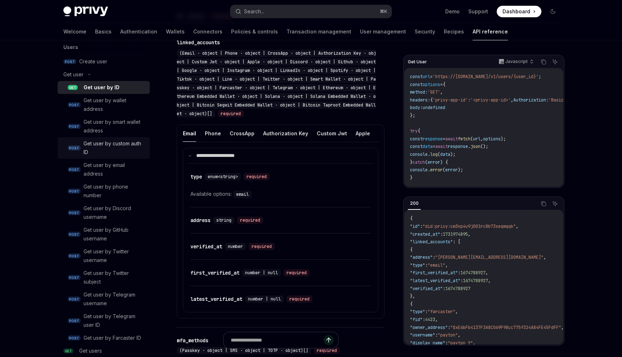
click at [103, 155] on div "Get user by custom auth ID" at bounding box center [114, 147] width 62 height 17
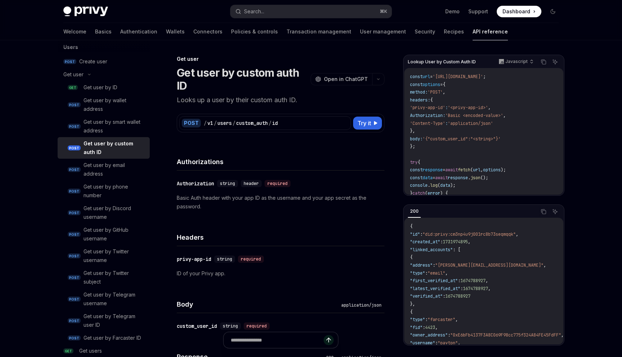
click at [240, 76] on h1 "Get user by custom auth ID" at bounding box center [242, 79] width 131 height 26
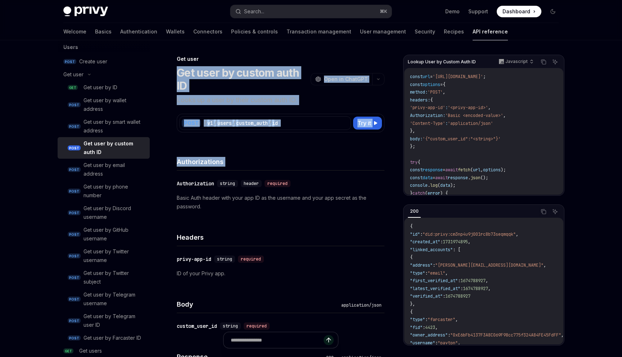
drag, startPoint x: 240, startPoint y: 76, endPoint x: 313, endPoint y: 158, distance: 109.9
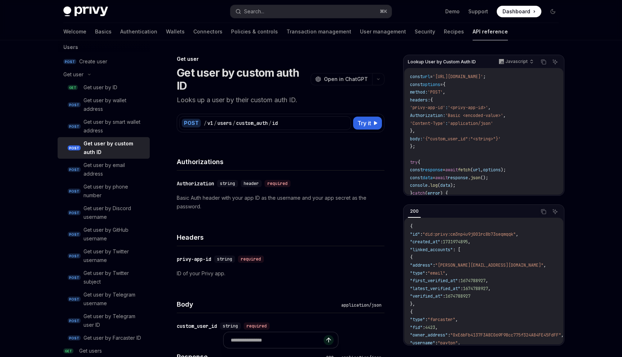
click at [484, 72] on div "const url = 'https://api.privy.io/v1/users/custom_auth/id' ; const options = { …" at bounding box center [483, 131] width 159 height 127
click at [481, 80] on code "const url = 'https://api.privy.io/v1/users/custom_auth/id' ; const options = { …" at bounding box center [484, 143] width 148 height 140
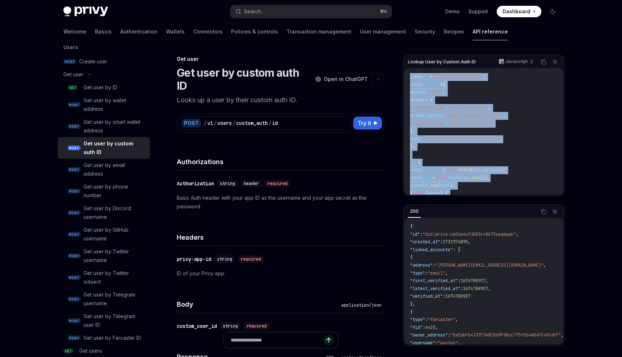
scroll to position [21, 0]
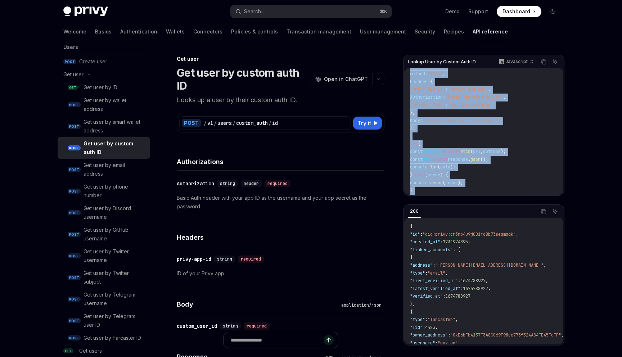
drag, startPoint x: 481, startPoint y: 80, endPoint x: 479, endPoint y: 190, distance: 110.2
click at [479, 190] on code "const url = 'https://api.privy.io/v1/users/custom_auth/id' ; const options = { …" at bounding box center [484, 125] width 148 height 140
copy div "const url = 'https://api.privy.io/v1/users/custom_auth/id' ; const options = { …"
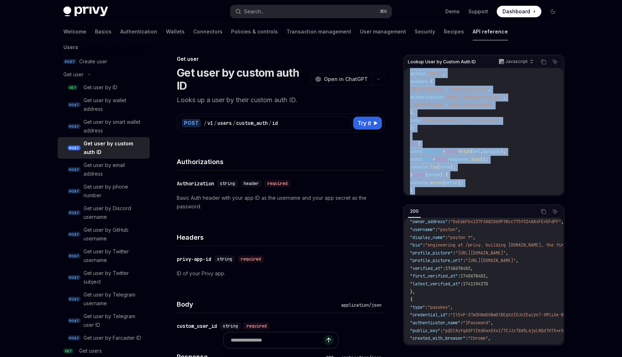
scroll to position [0, 0]
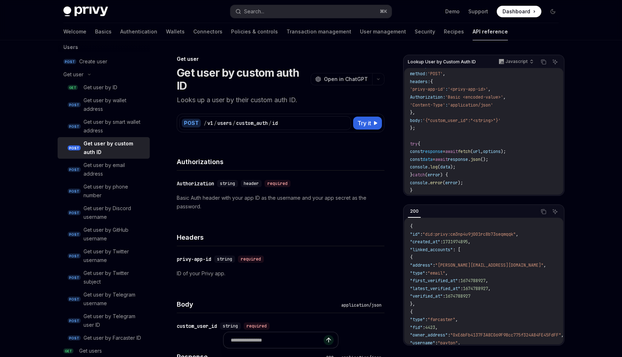
click at [424, 243] on span ""created_at"" at bounding box center [425, 242] width 30 height 6
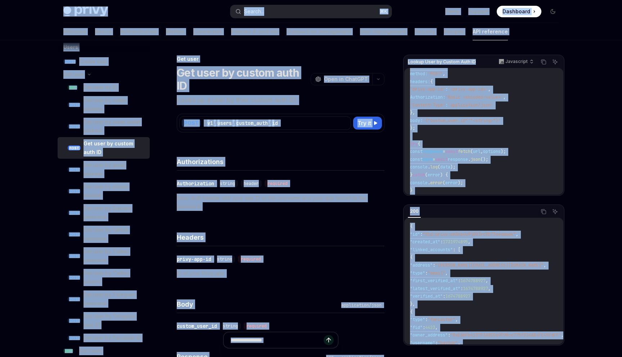
copy div "Privy Docs home page Search... ⌘ K Demo Support Dashboard Dashboard Search... N…"
click at [437, 231] on span ""did:privy:cm3np4u9j001rc8b73seqmqqk"" at bounding box center [469, 234] width 93 height 6
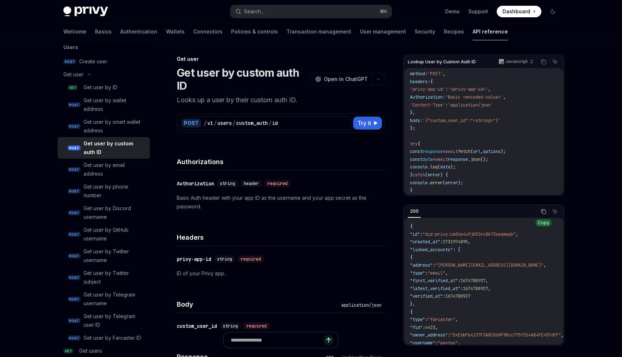
click at [540, 211] on button "Copy the contents from the code block" at bounding box center [543, 211] width 9 height 9
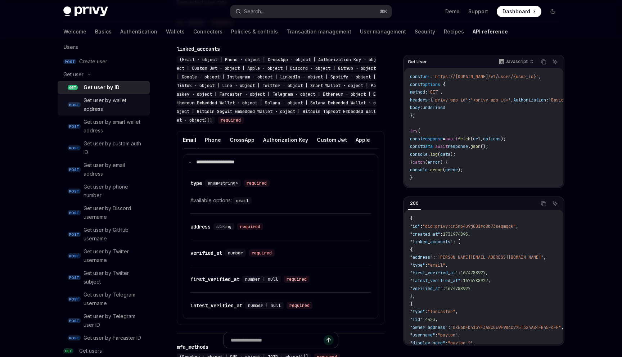
scroll to position [381, 0]
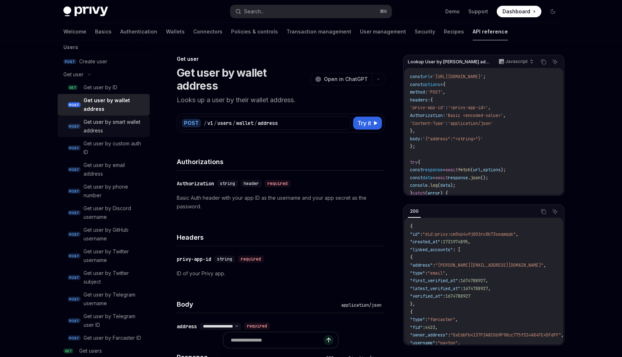
scroll to position [564, 0]
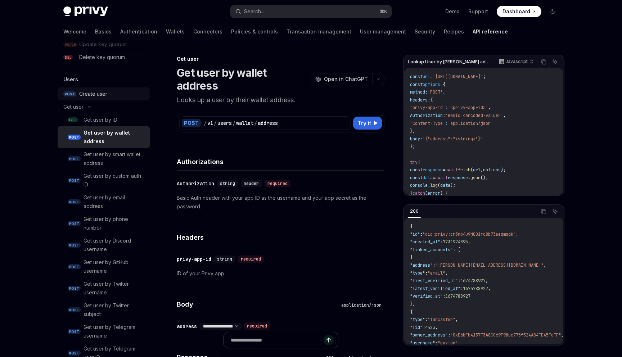
click at [110, 100] on link "POST Create user" at bounding box center [104, 93] width 92 height 13
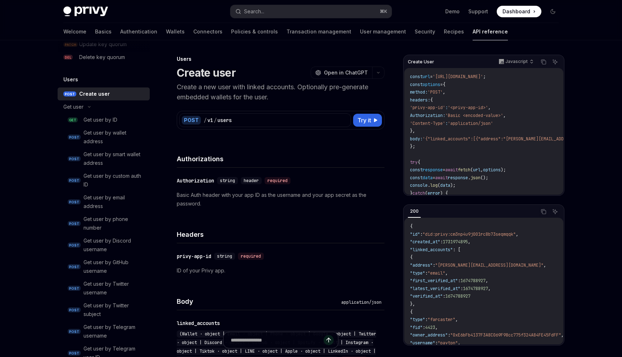
type textarea "*"
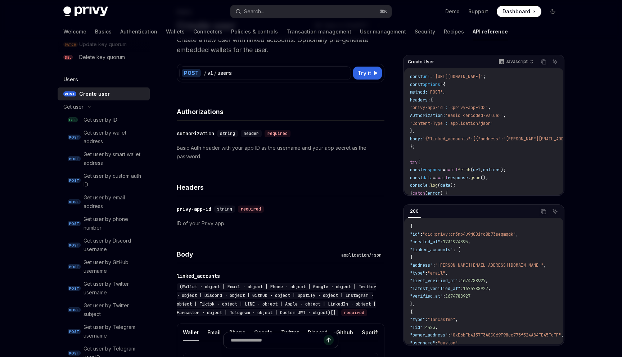
scroll to position [161, 0]
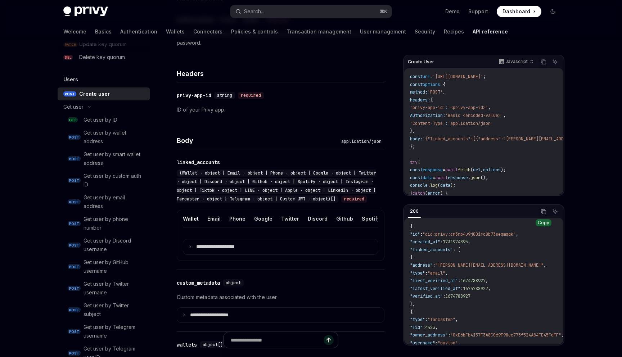
click at [543, 213] on icon "Copy the contents from the code block" at bounding box center [544, 212] width 6 height 6
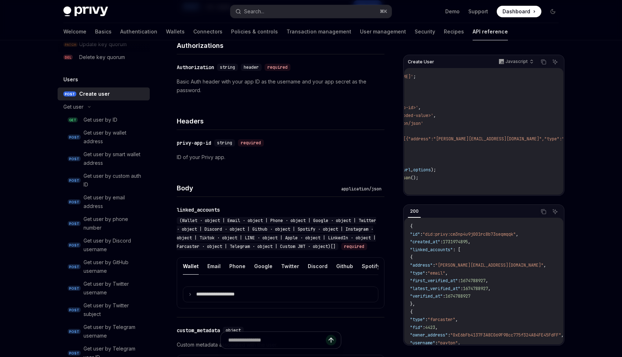
scroll to position [0, 82]
click at [314, 178] on div "Body application/json" at bounding box center [281, 183] width 208 height 27
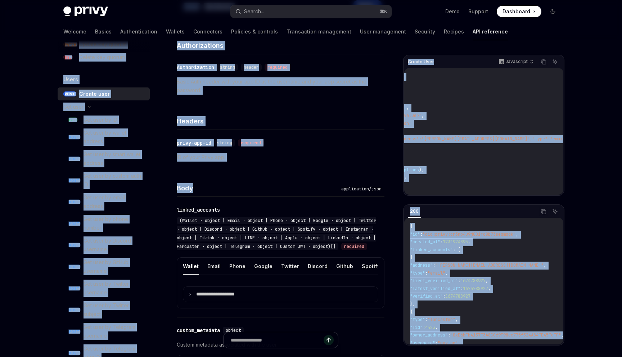
drag, startPoint x: 319, startPoint y: 172, endPoint x: 476, endPoint y: 32, distance: 209.8
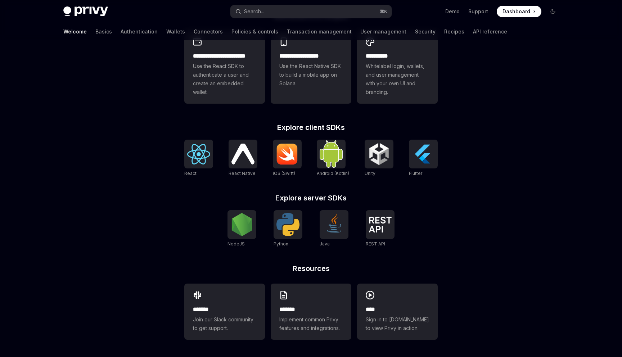
scroll to position [186, 0]
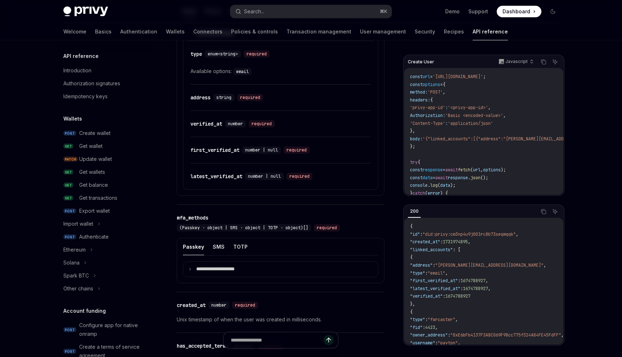
scroll to position [399, 0]
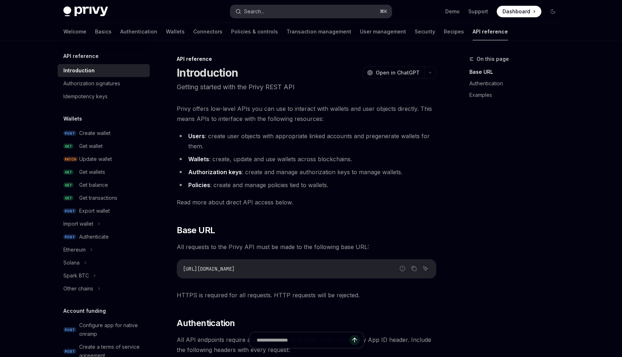
click at [276, 12] on button "Search... ⌘ K" at bounding box center [310, 11] width 161 height 13
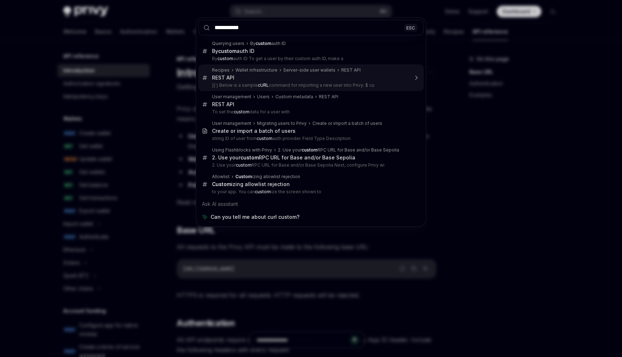
type input "**********"
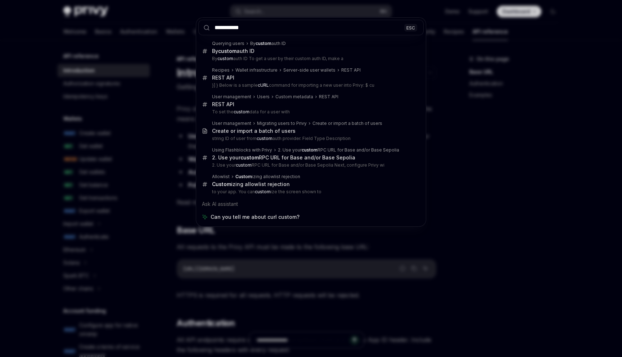
click at [460, 72] on div "**********" at bounding box center [311, 178] width 622 height 357
